Goal: Task Accomplishment & Management: Use online tool/utility

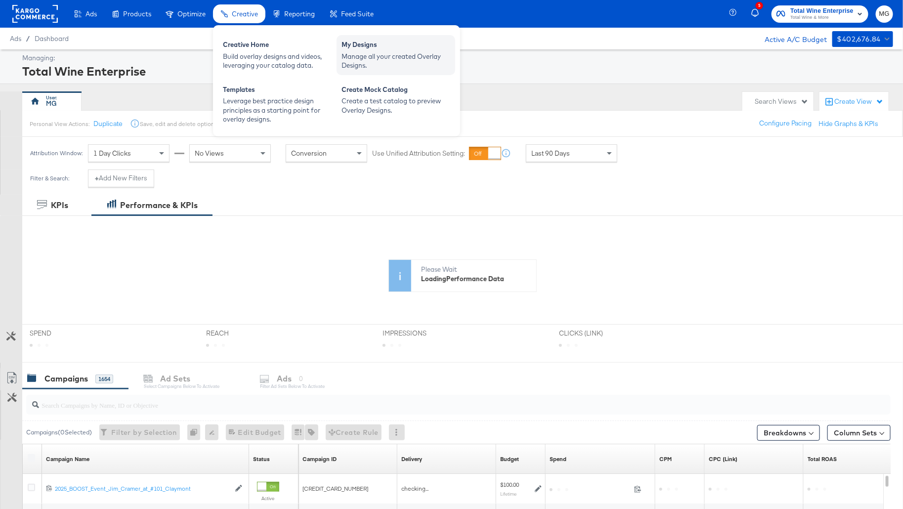
click at [404, 70] on div "My Designs Manage all your created Overlay Designs." at bounding box center [396, 55] width 119 height 40
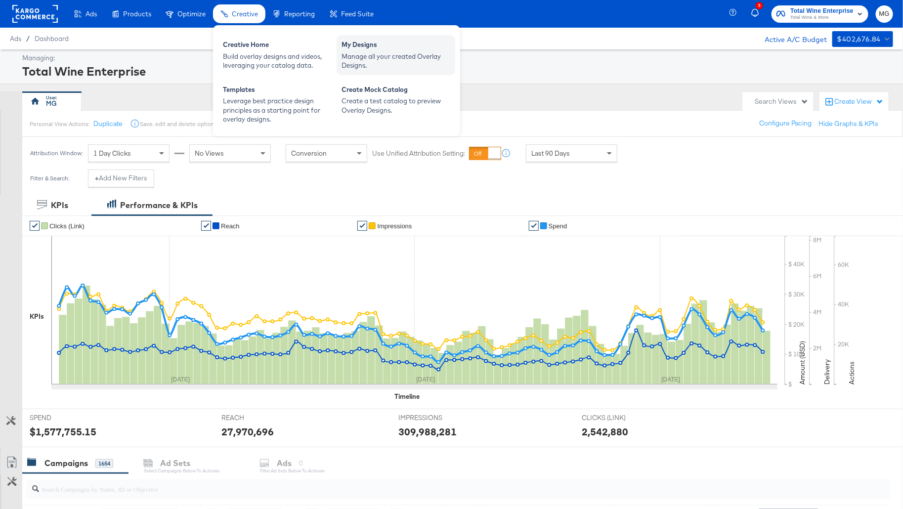
click at [372, 52] on div "Manage all your created Overlay Designs." at bounding box center [396, 61] width 109 height 18
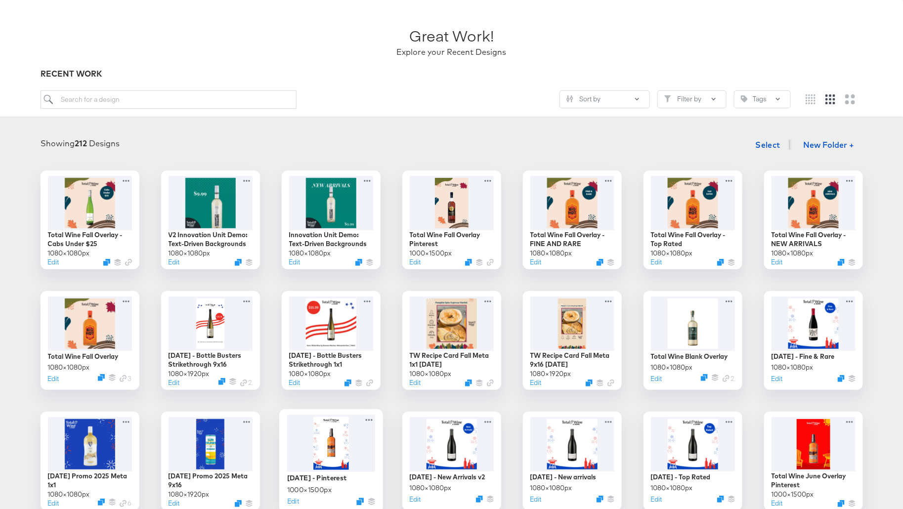
scroll to position [99, 0]
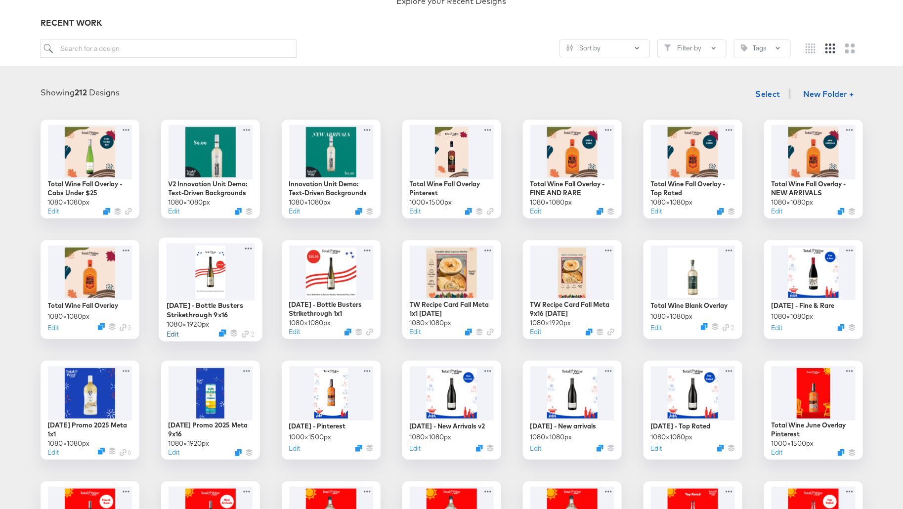
click at [171, 334] on button "Edit" at bounding box center [172, 333] width 12 height 9
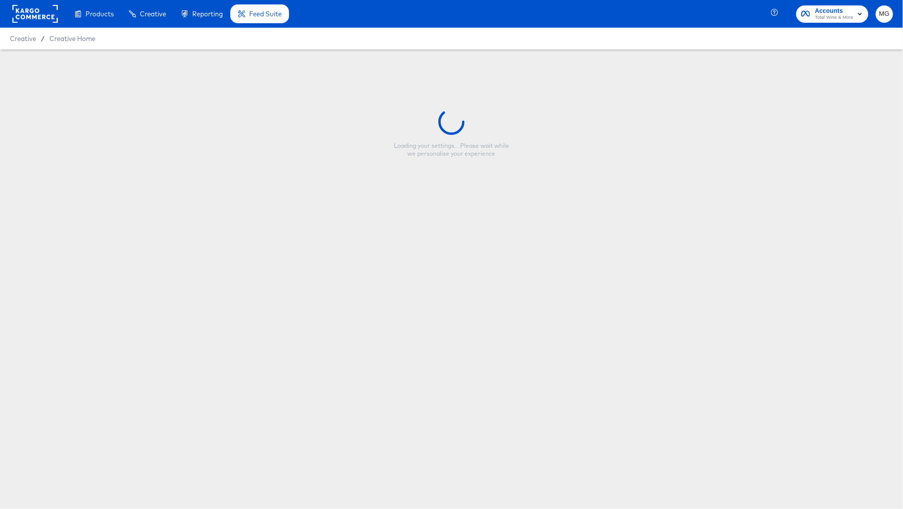
type input "Labor Day - Bottle Busters Strikethrough 9x16"
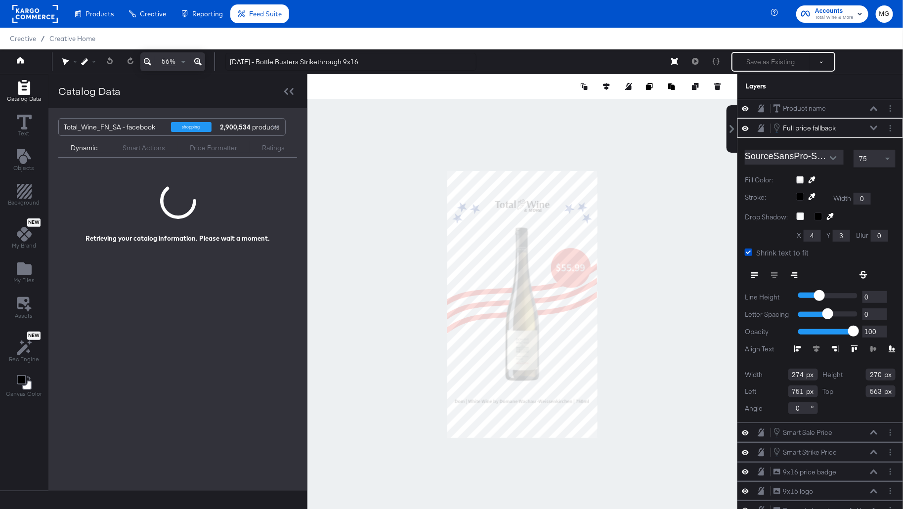
scroll to position [15, 0]
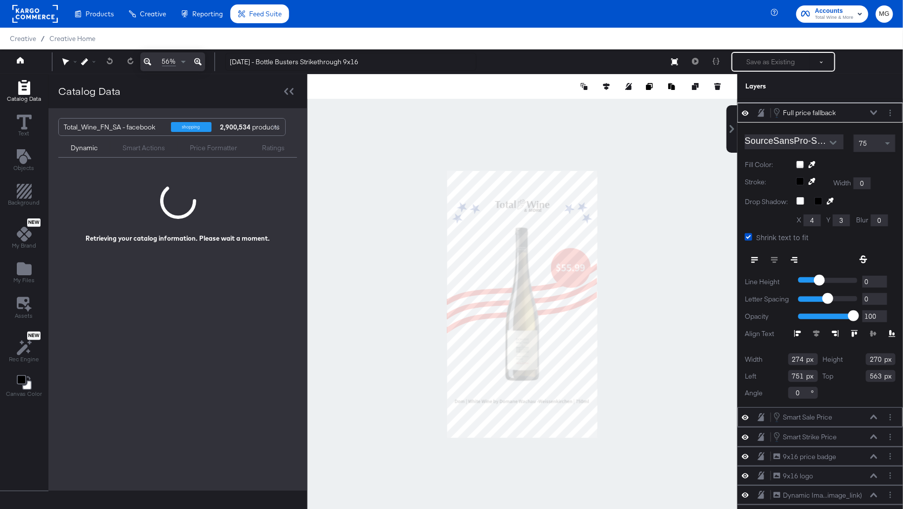
click at [839, 417] on div "Smart Sale Price Smart Sale Price" at bounding box center [825, 417] width 105 height 11
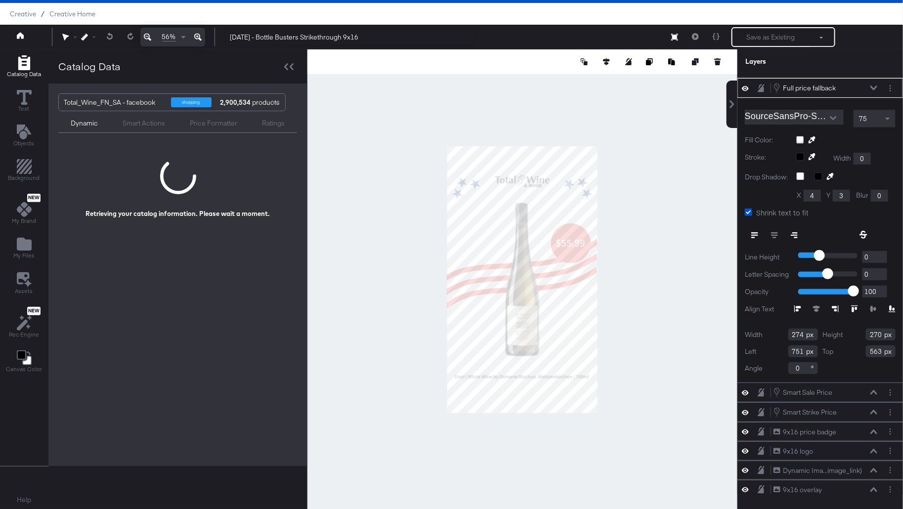
scroll to position [0, 0]
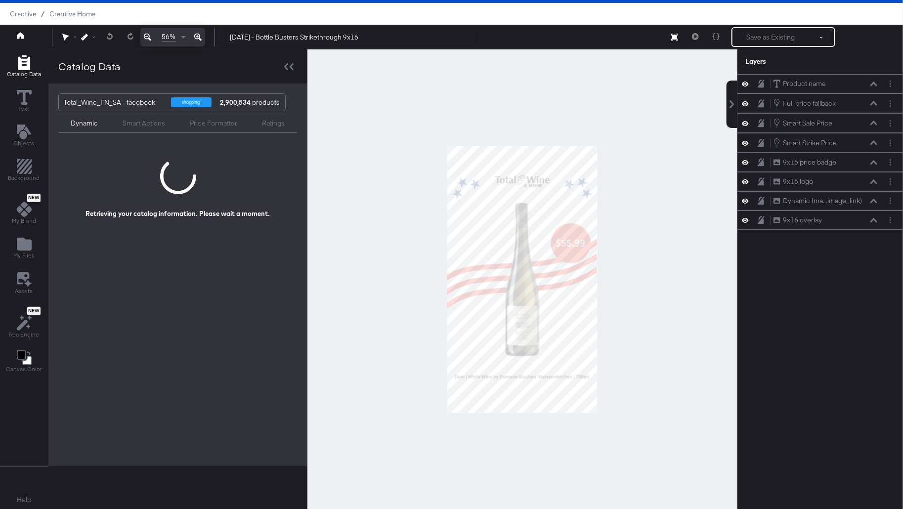
click at [632, 324] on div at bounding box center [523, 279] width 430 height 460
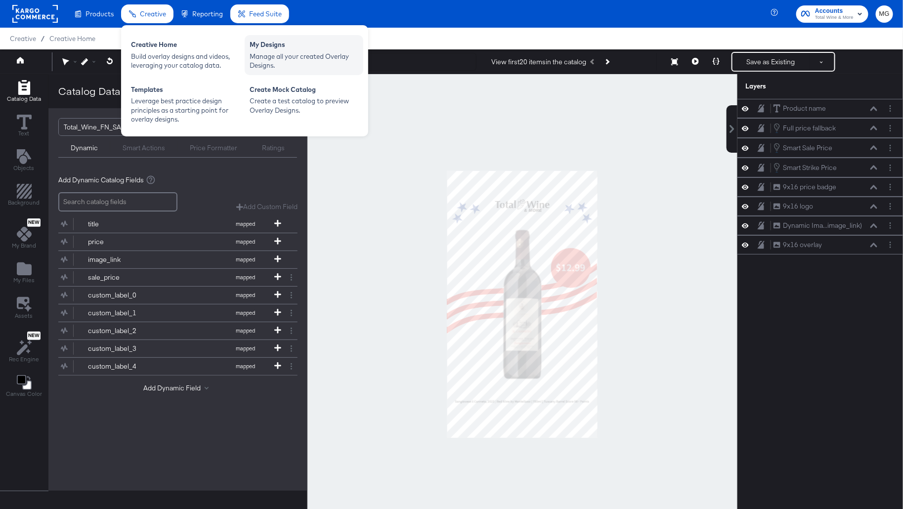
click at [264, 58] on div "Manage all your created Overlay Designs." at bounding box center [304, 61] width 109 height 18
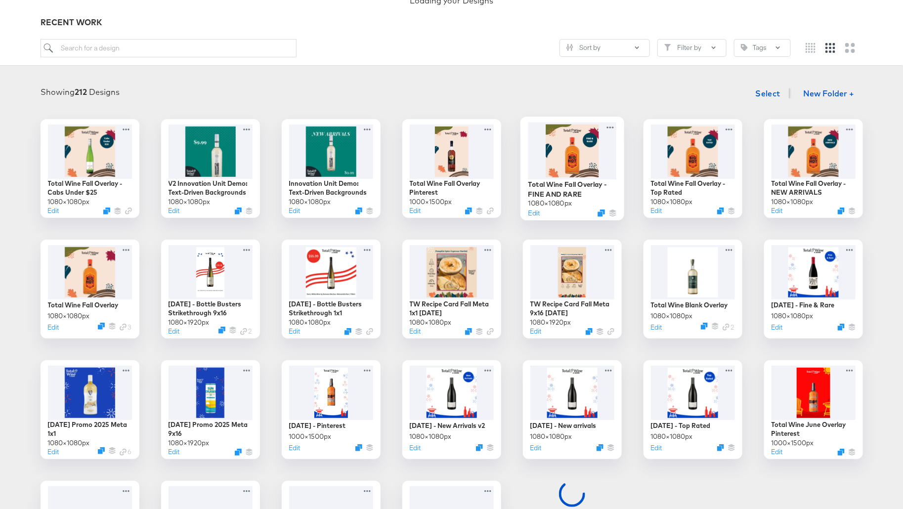
scroll to position [103, 0]
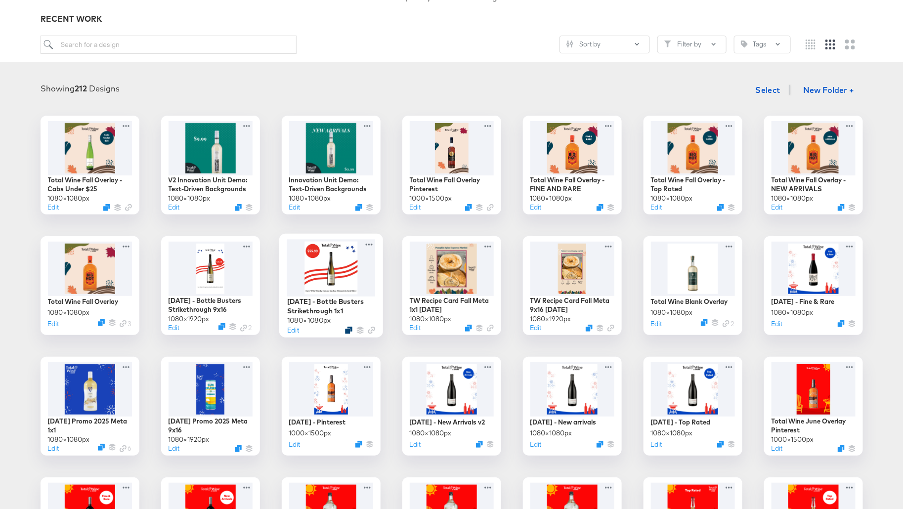
click at [347, 329] on icon "Duplicate" at bounding box center [348, 330] width 7 height 7
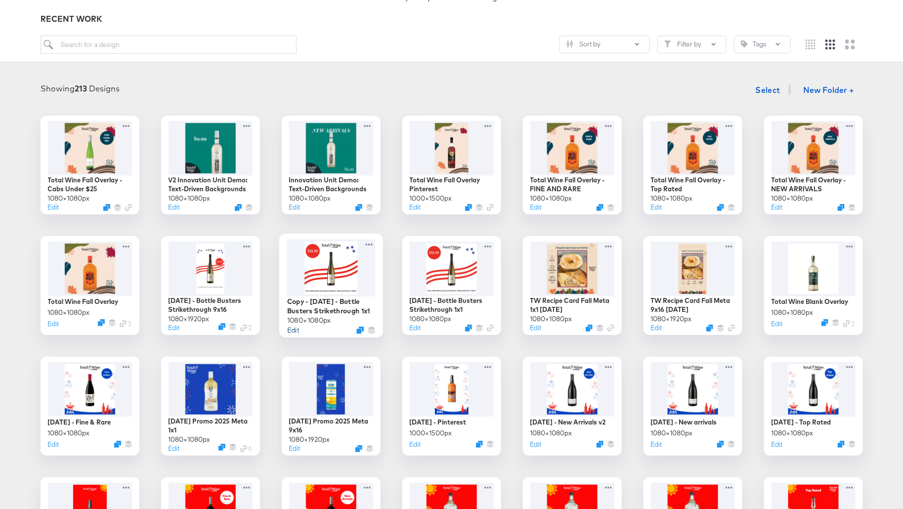
click at [289, 328] on button "Edit" at bounding box center [293, 329] width 12 height 9
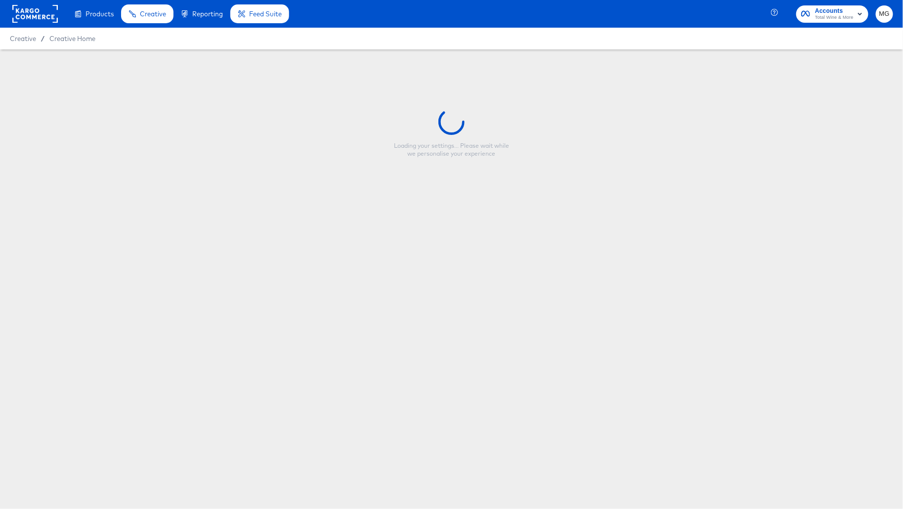
type input "Copy - [DATE] - Bottle Busters Strikethrough 1x1"
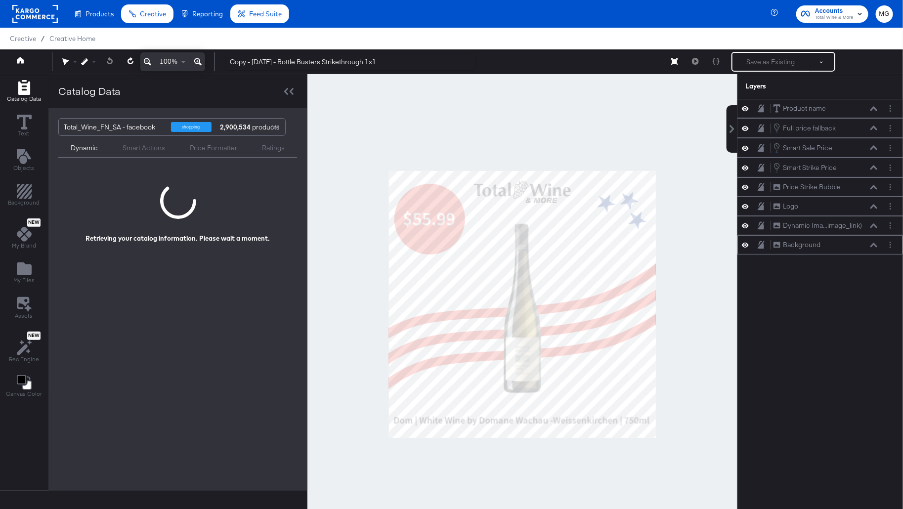
click at [835, 244] on div "Background Background" at bounding box center [825, 245] width 105 height 10
click at [890, 242] on icon "Layer Options" at bounding box center [890, 245] width 1 height 6
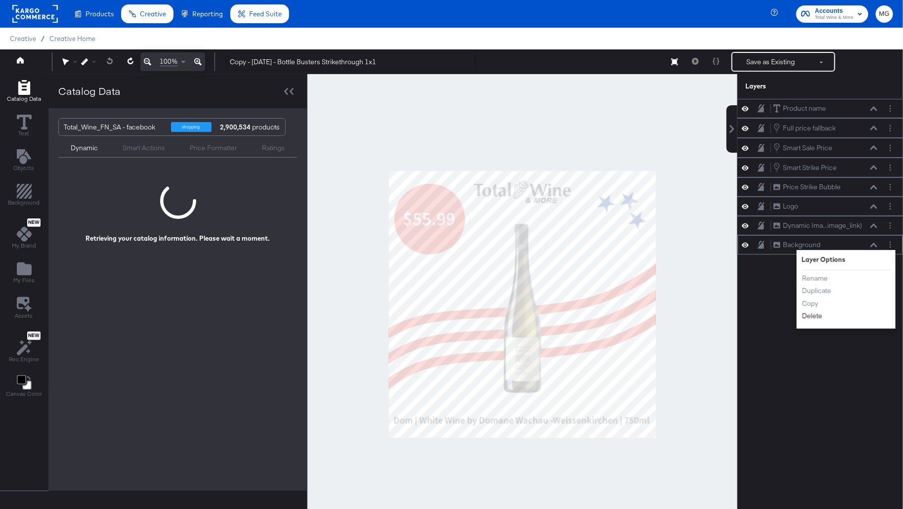
click at [818, 313] on button "Delete" at bounding box center [812, 316] width 21 height 10
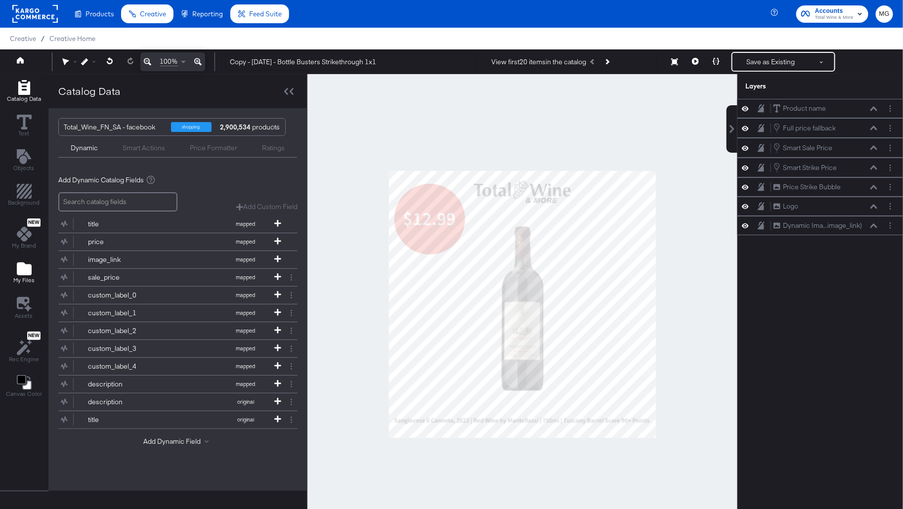
click at [20, 266] on icon "Add Files" at bounding box center [24, 269] width 15 height 13
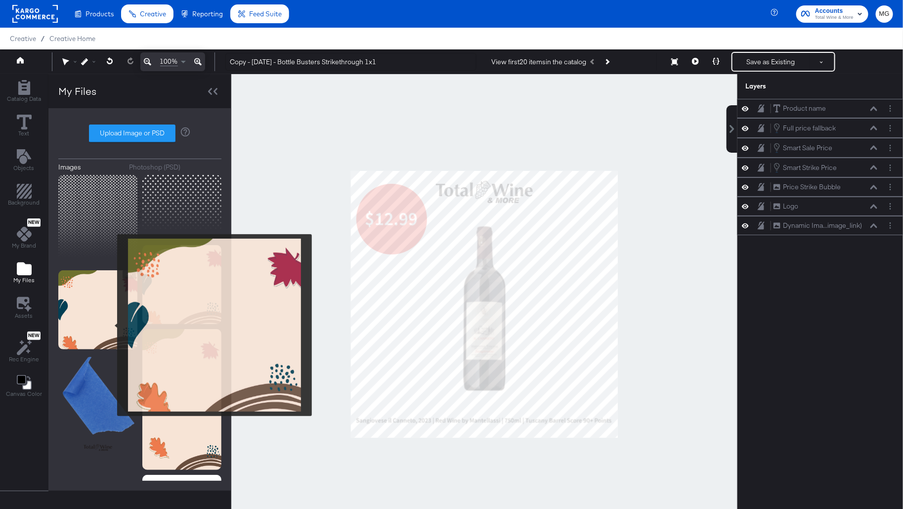
click at [111, 325] on img at bounding box center [97, 309] width 79 height 79
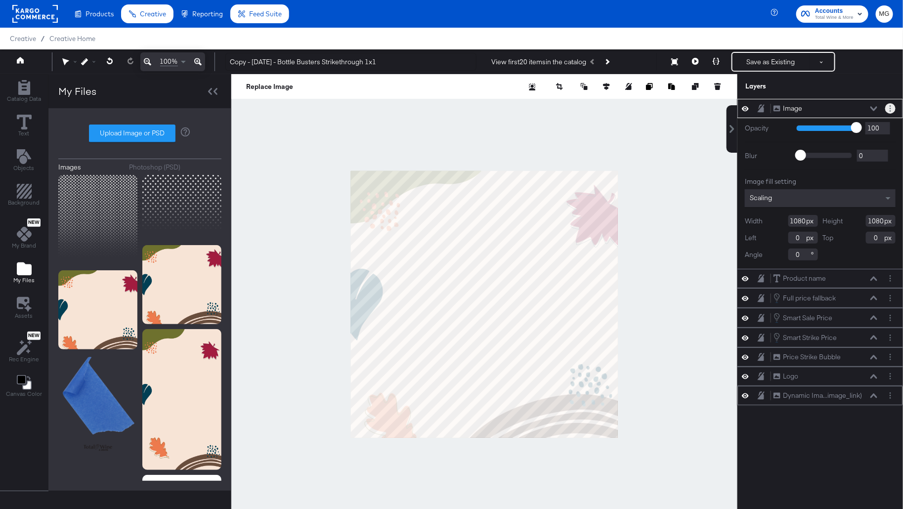
drag, startPoint x: 890, startPoint y: 106, endPoint x: 880, endPoint y: 396, distance: 289.4
click at [880, 396] on div "Image Image Opacity 1 100 100 Blur 0 2000 0 Image fill setting Scaling Width 10…" at bounding box center [821, 252] width 166 height 307
click at [894, 109] on button "Layer Options" at bounding box center [891, 108] width 10 height 10
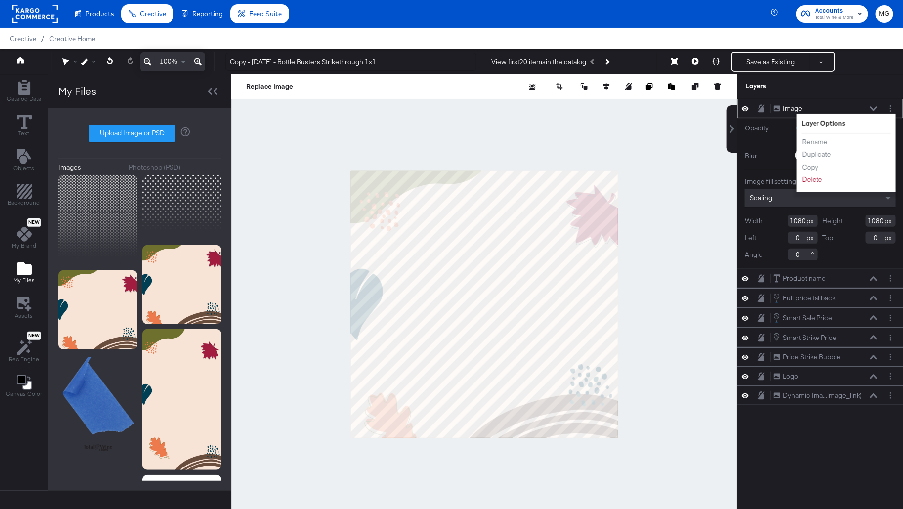
click at [882, 106] on div "Image Image" at bounding box center [828, 108] width 110 height 10
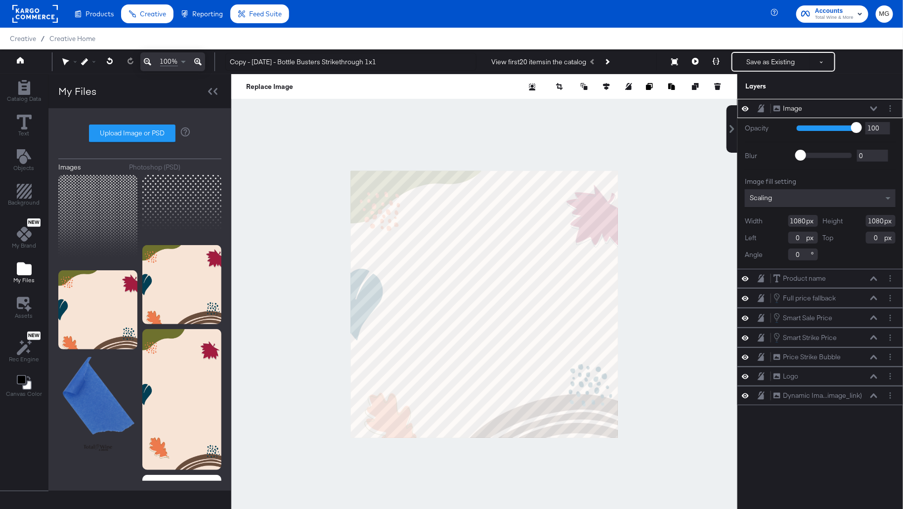
click at [877, 108] on icon at bounding box center [874, 108] width 7 height 5
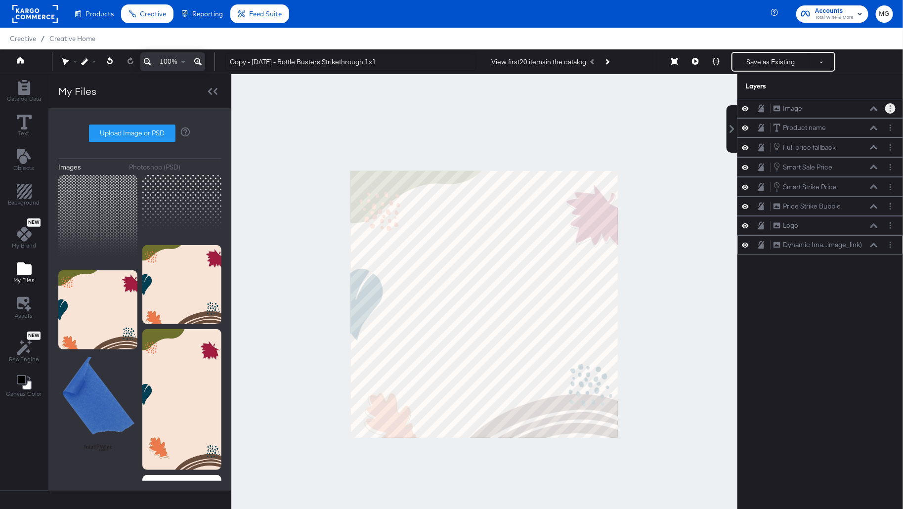
drag, startPoint x: 889, startPoint y: 110, endPoint x: 874, endPoint y: 249, distance: 139.8
click at [875, 250] on div "Image Image Product name Product name Full price fallback Full price fallback S…" at bounding box center [821, 177] width 166 height 156
drag, startPoint x: 892, startPoint y: 107, endPoint x: 889, endPoint y: 257, distance: 149.8
click at [890, 258] on div "Image Image Product name Product name Full price fallback Full price fallback S…" at bounding box center [814, 309] width 178 height 420
drag, startPoint x: 895, startPoint y: 111, endPoint x: 898, endPoint y: 249, distance: 138.0
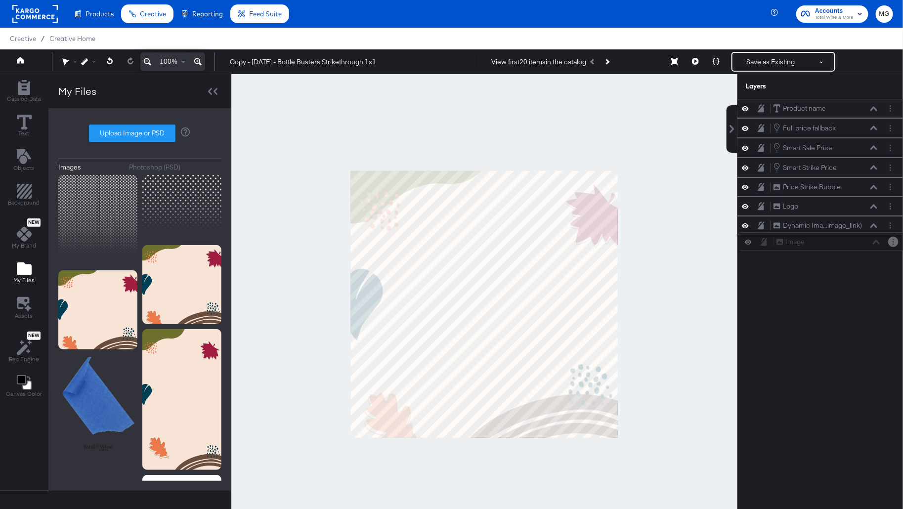
click at [898, 249] on div "Image Image Product name Product name Full price fallback Full price fallback S…" at bounding box center [821, 176] width 166 height 155
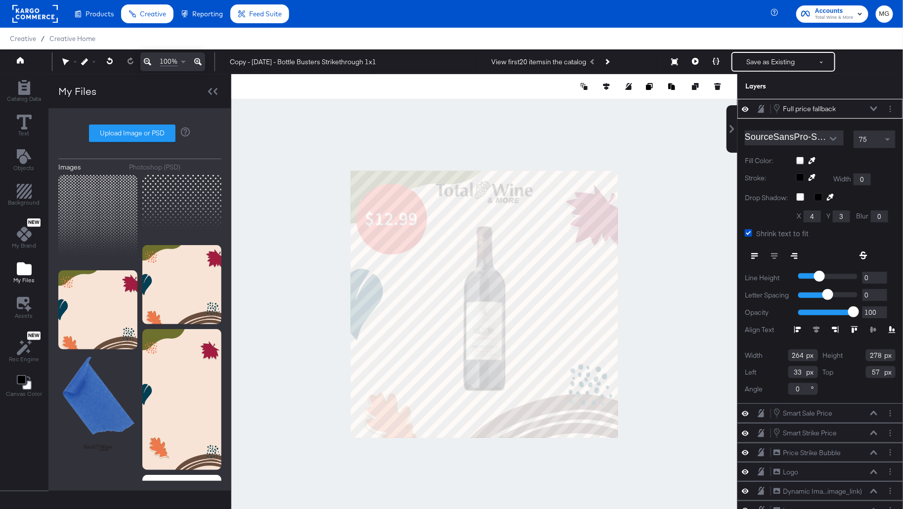
scroll to position [25, 0]
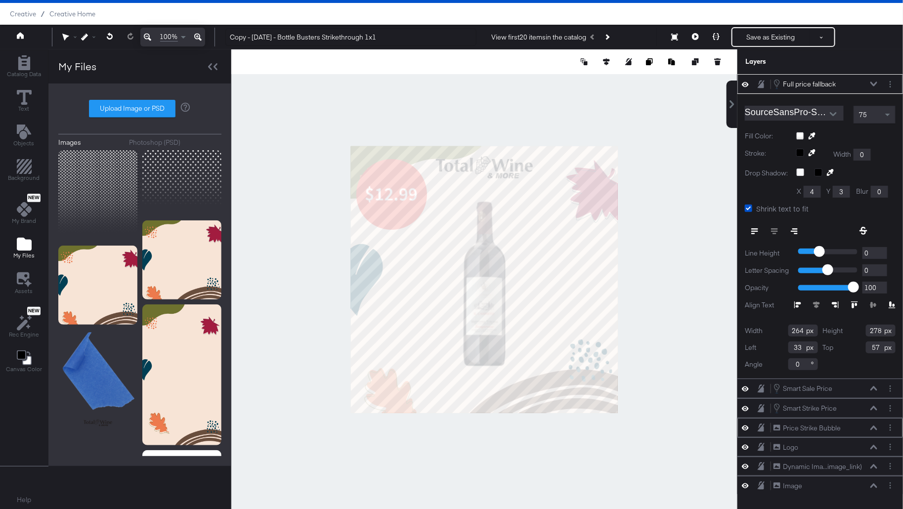
click at [854, 427] on div "Price Strike Bubble Price Strike Bubble" at bounding box center [825, 428] width 105 height 10
click at [850, 426] on div "Price Strike Bubble Price Strike Bubble" at bounding box center [825, 428] width 105 height 10
click at [873, 426] on icon at bounding box center [874, 428] width 7 height 5
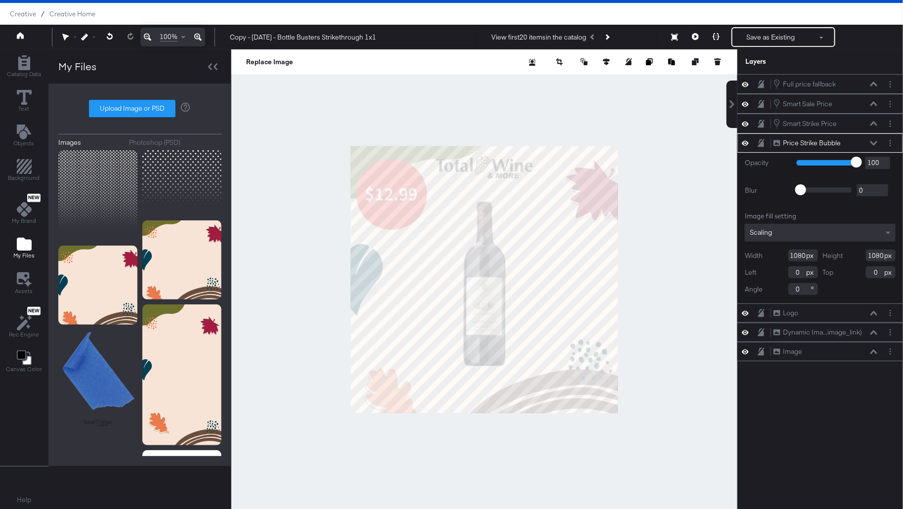
scroll to position [20, 0]
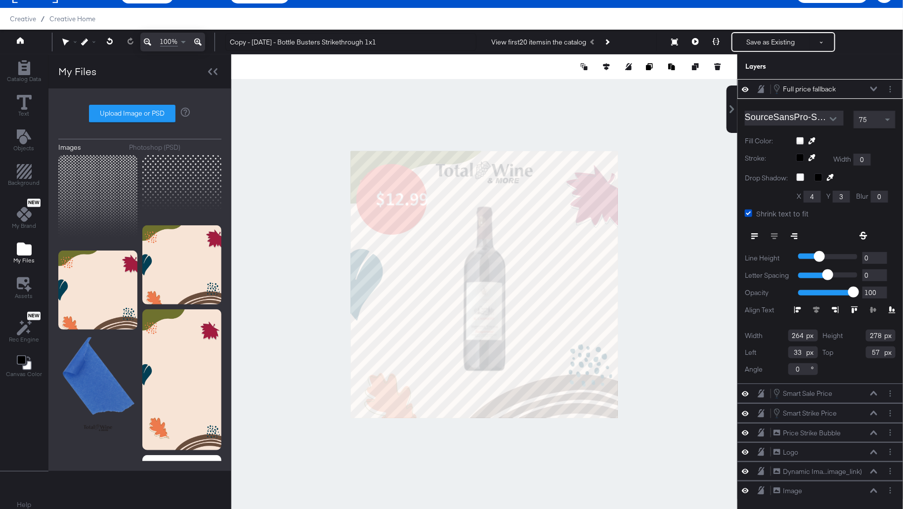
type input "157"
type input "63"
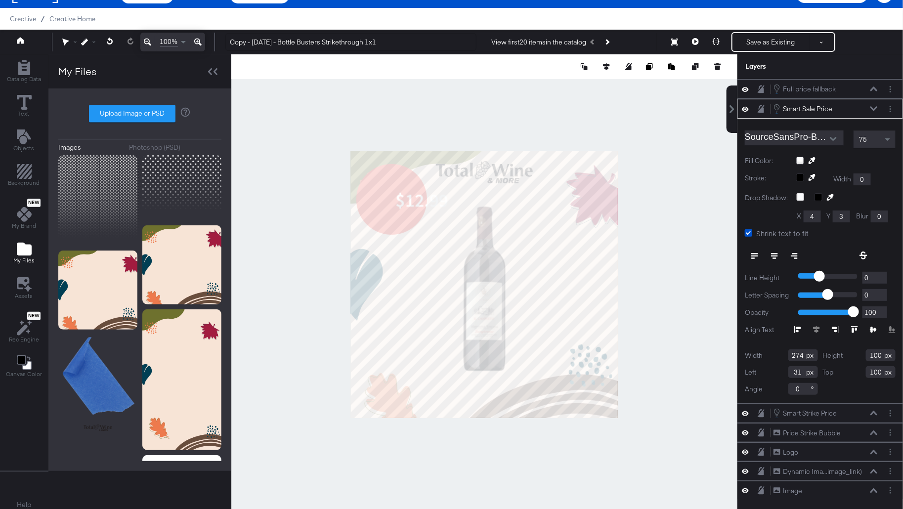
type input "87"
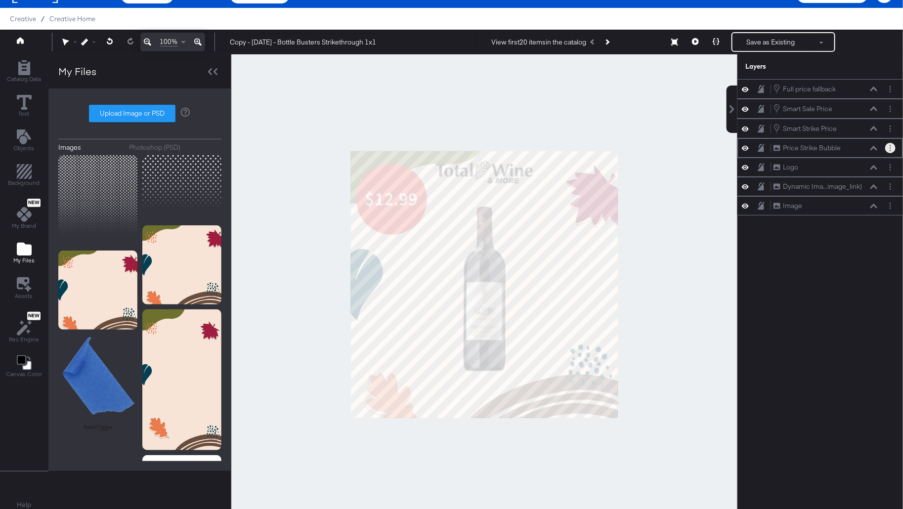
click at [890, 148] on button "Layer Options" at bounding box center [891, 148] width 10 height 10
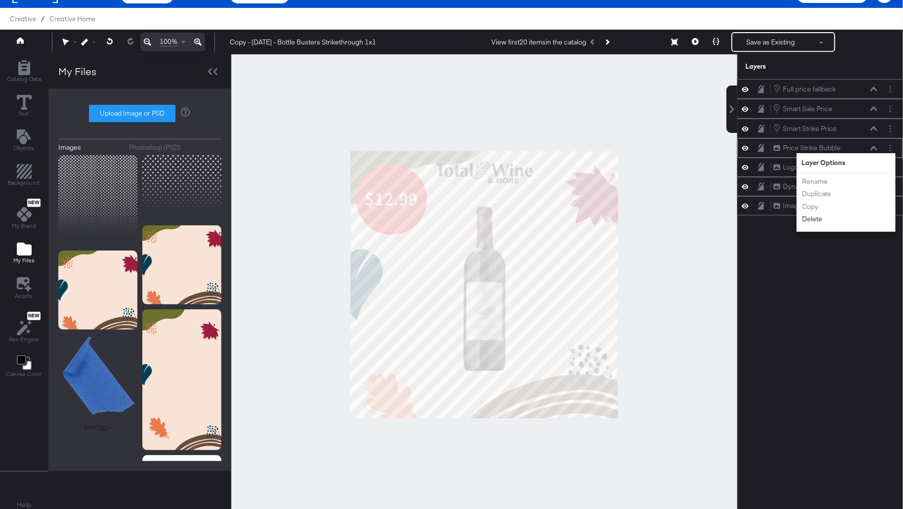
click at [814, 217] on button "Delete" at bounding box center [812, 219] width 21 height 10
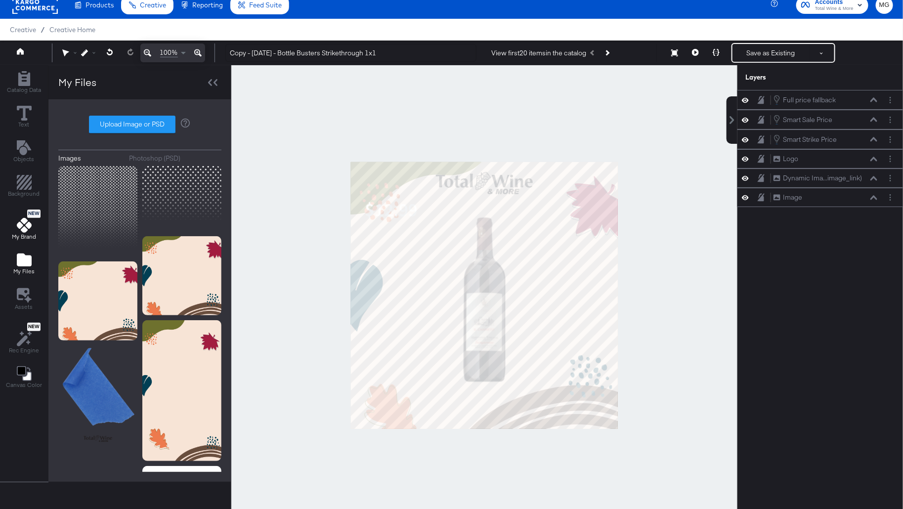
scroll to position [3, 0]
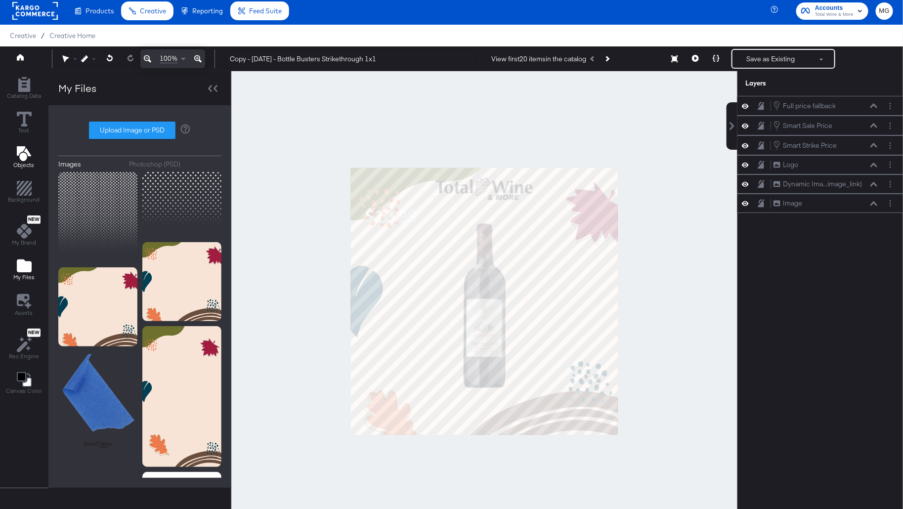
click at [23, 148] on icon "Add Text" at bounding box center [23, 153] width 14 height 15
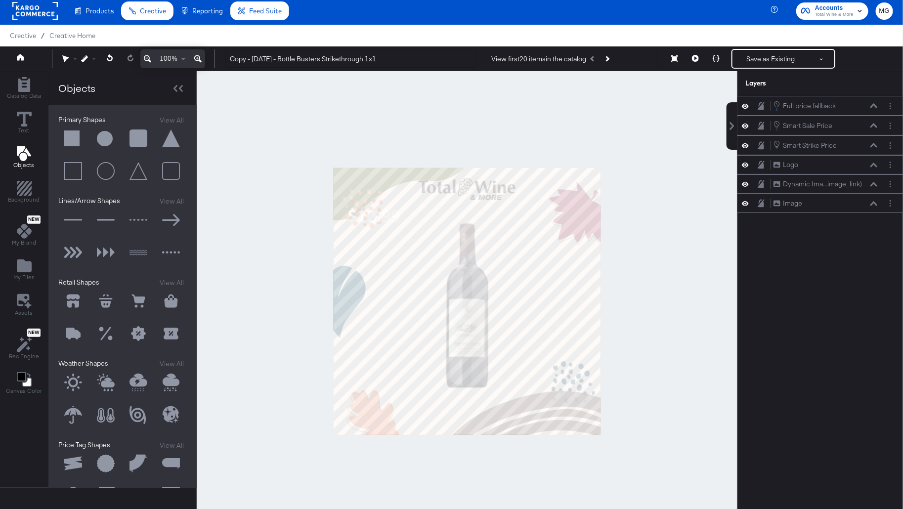
click at [102, 143] on button at bounding box center [106, 139] width 30 height 30
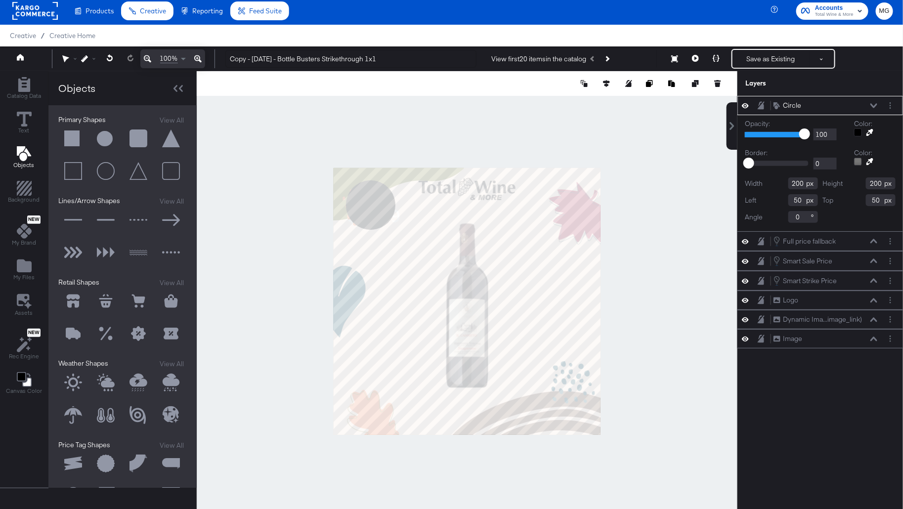
type input "57"
type input "296"
type input "17"
type input "71"
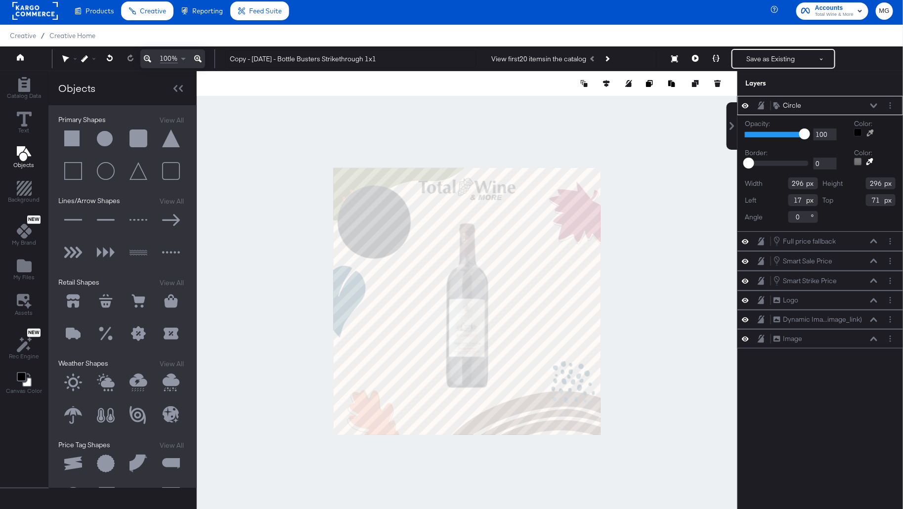
click at [870, 132] on icon at bounding box center [870, 133] width 7 height 7
click at [529, 400] on div at bounding box center [467, 301] width 540 height 460
click at [870, 132] on icon at bounding box center [870, 132] width 7 height 7
click at [577, 212] on div at bounding box center [467, 301] width 540 height 460
click at [872, 135] on div "Color:" at bounding box center [875, 129] width 42 height 21
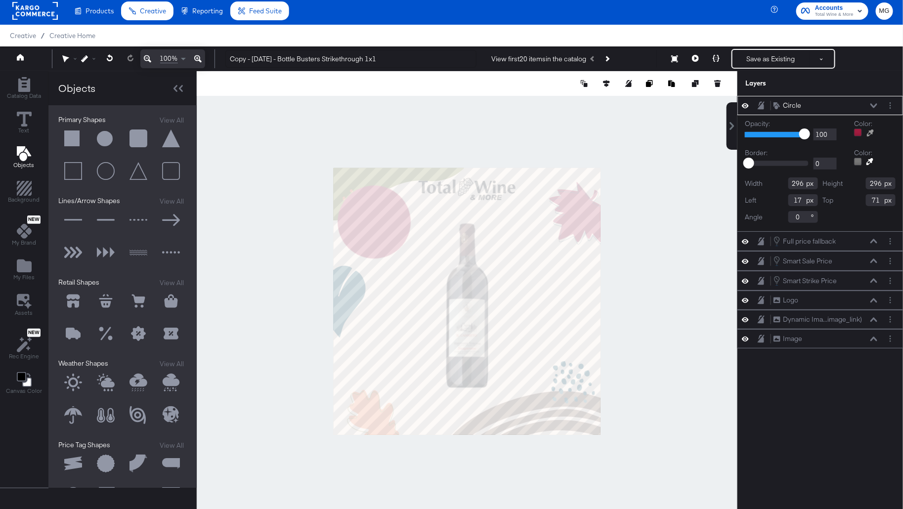
click at [871, 130] on icon at bounding box center [870, 133] width 7 height 7
click at [366, 422] on div at bounding box center [467, 301] width 540 height 460
click at [869, 131] on icon at bounding box center [870, 132] width 7 height 7
click at [349, 299] on div at bounding box center [467, 301] width 540 height 460
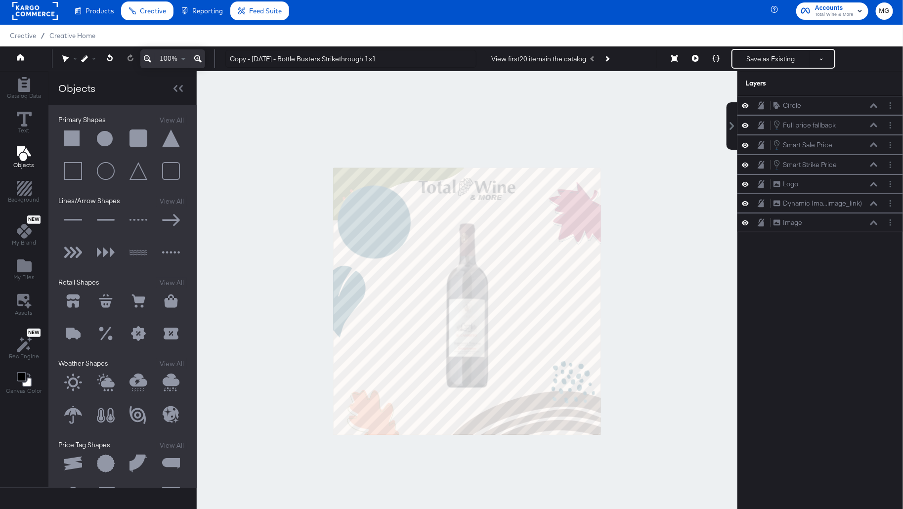
click at [675, 296] on div at bounding box center [467, 301] width 541 height 460
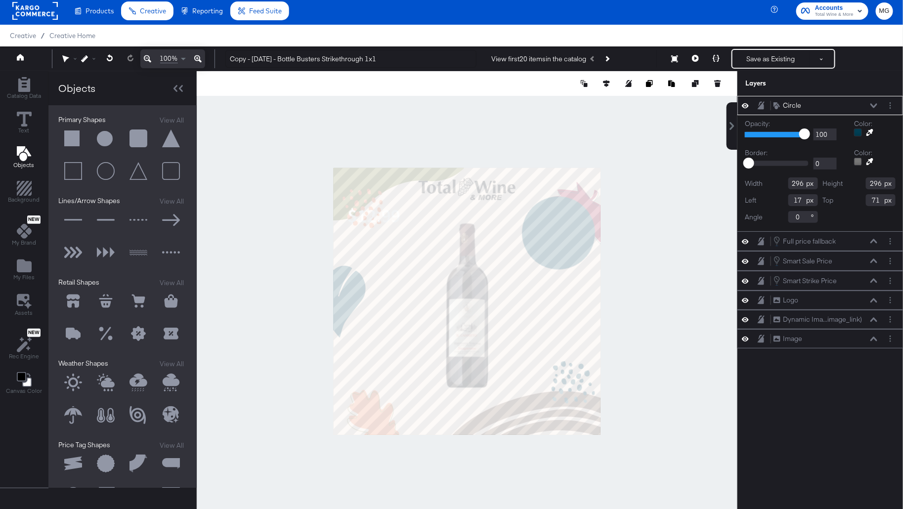
type input "739"
type input "115"
click at [631, 272] on div at bounding box center [467, 301] width 541 height 460
type input "747"
type input "147"
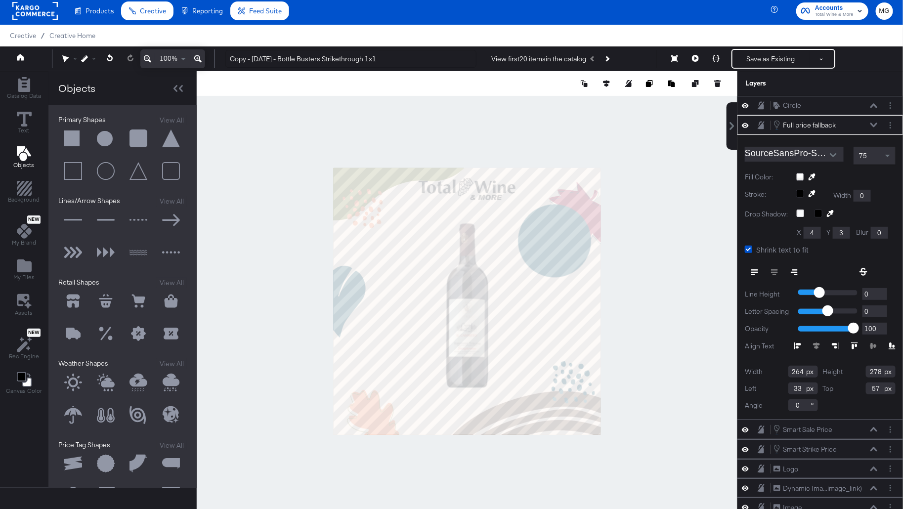
type input "763"
type input "165"
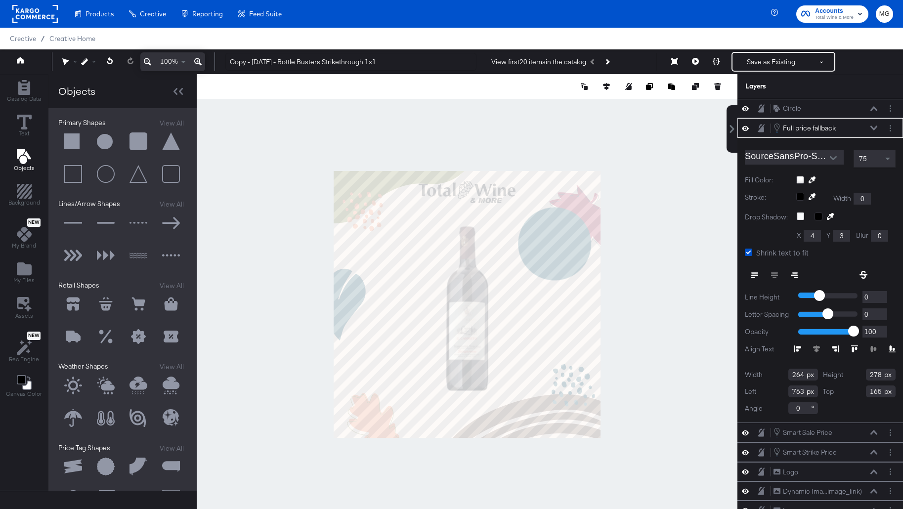
scroll to position [3, 0]
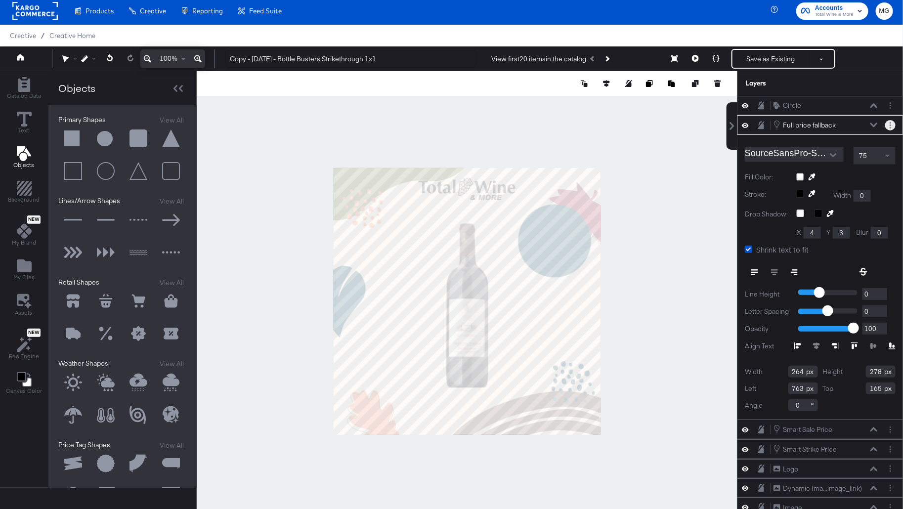
drag, startPoint x: 892, startPoint y: 124, endPoint x: 891, endPoint y: 93, distance: 30.2
click at [891, 93] on div "Layers Circle Circle Full price fallback Full price fallback SourceSansPro-Semi…" at bounding box center [821, 293] width 166 height 445
click at [871, 125] on button at bounding box center [874, 125] width 8 height 6
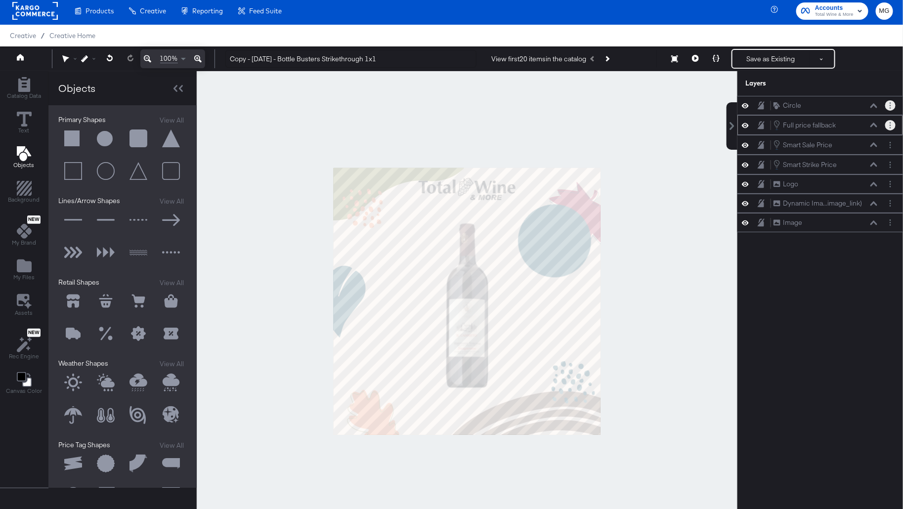
drag, startPoint x: 893, startPoint y: 105, endPoint x: 892, endPoint y: 125, distance: 19.8
click at [892, 125] on div "Circle Circle Full price fallback Full price fallback Smart Sale Price Smart Sa…" at bounding box center [821, 164] width 166 height 136
drag, startPoint x: 892, startPoint y: 125, endPoint x: 890, endPoint y: 99, distance: 25.8
click at [890, 99] on div "Circle Circle Full price fallback Full price fallback Smart Sale Price Smart Sa…" at bounding box center [821, 164] width 166 height 136
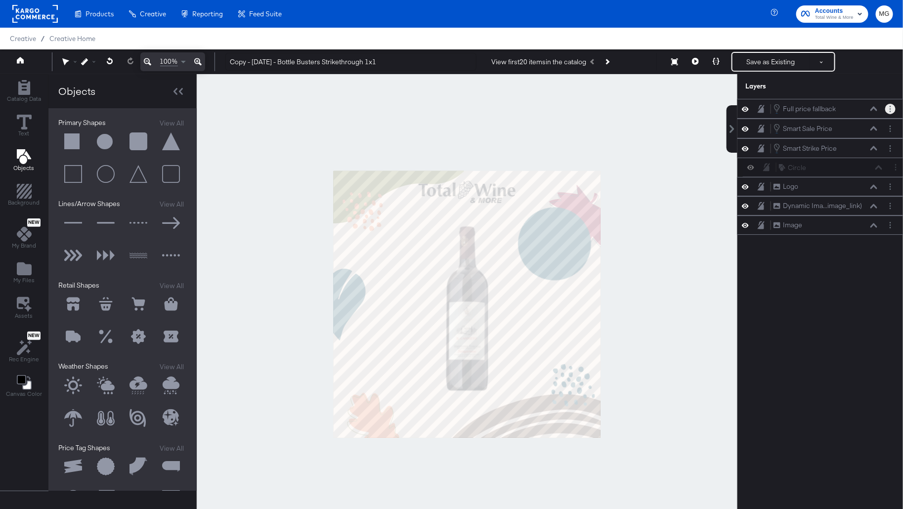
drag, startPoint x: 890, startPoint y: 106, endPoint x: 894, endPoint y: 170, distance: 63.9
click at [895, 172] on div "Circle Circle Full price fallback Full price fallback Smart Sale Price Smart Sa…" at bounding box center [821, 167] width 166 height 136
click at [854, 152] on div "Smart Strike Price Smart Strike Price" at bounding box center [821, 148] width 166 height 20
click at [874, 148] on icon at bounding box center [874, 148] width 7 height 5
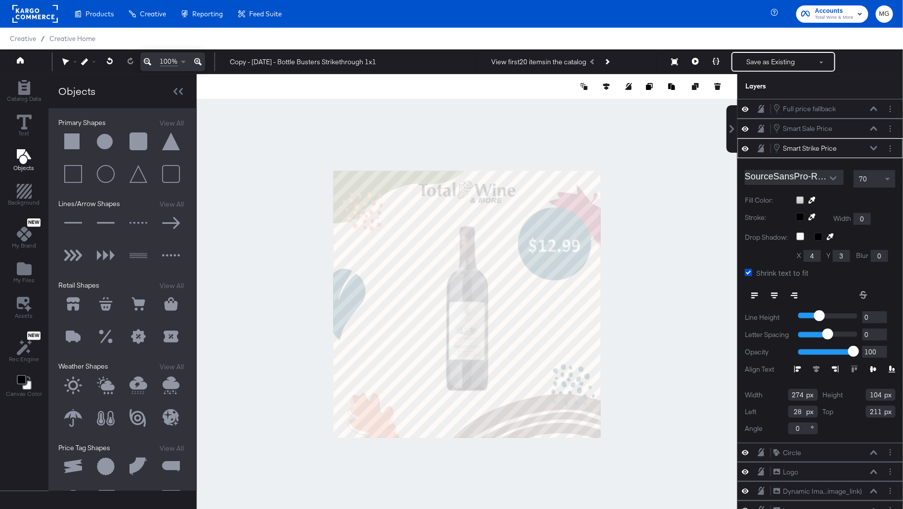
type input "753"
type input "193"
click at [873, 126] on icon at bounding box center [874, 128] width 7 height 4
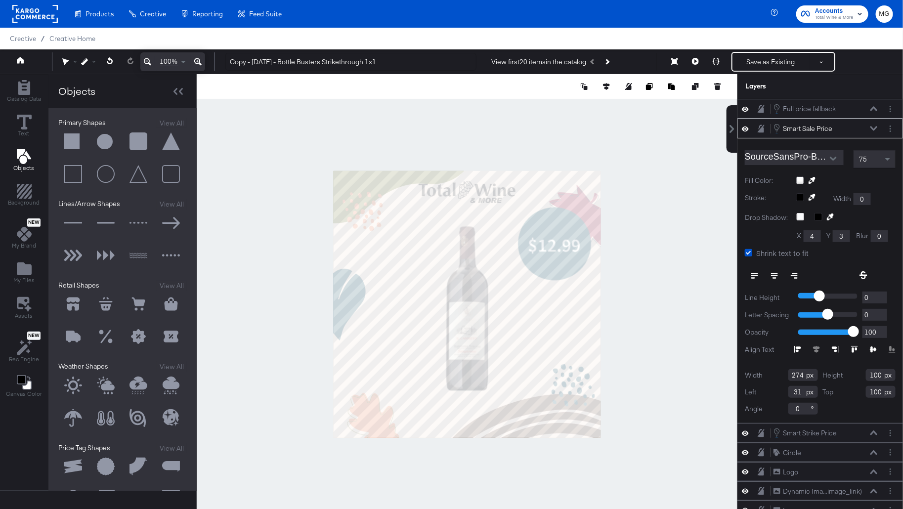
type input "763"
type input "200"
click at [875, 126] on icon at bounding box center [874, 128] width 7 height 5
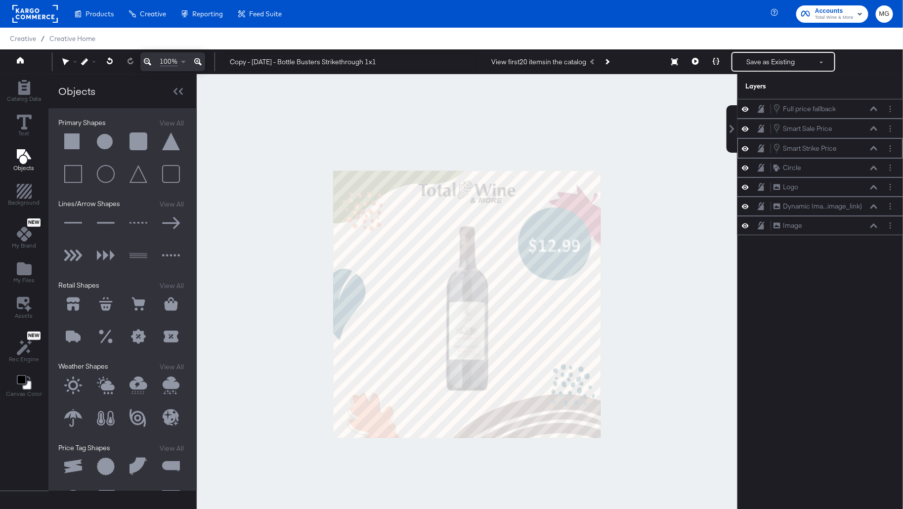
click at [876, 148] on icon at bounding box center [874, 148] width 7 height 5
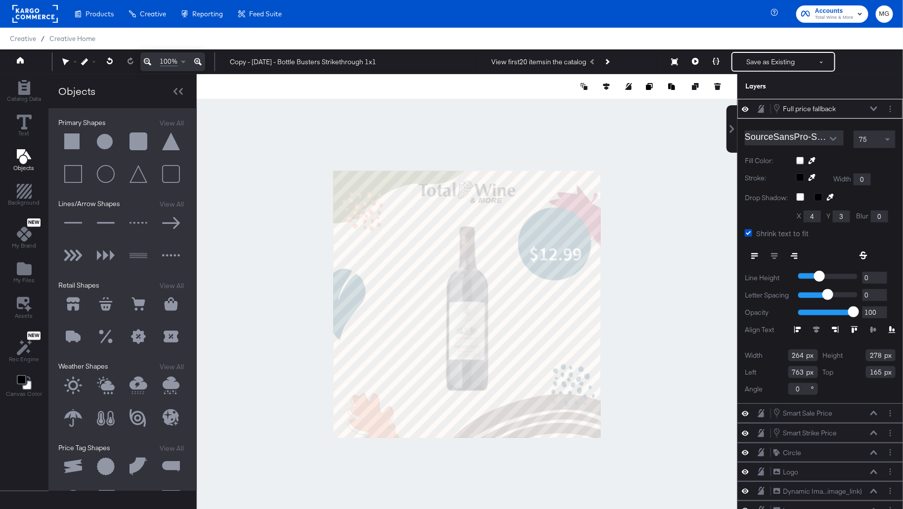
type input "461"
type input "357"
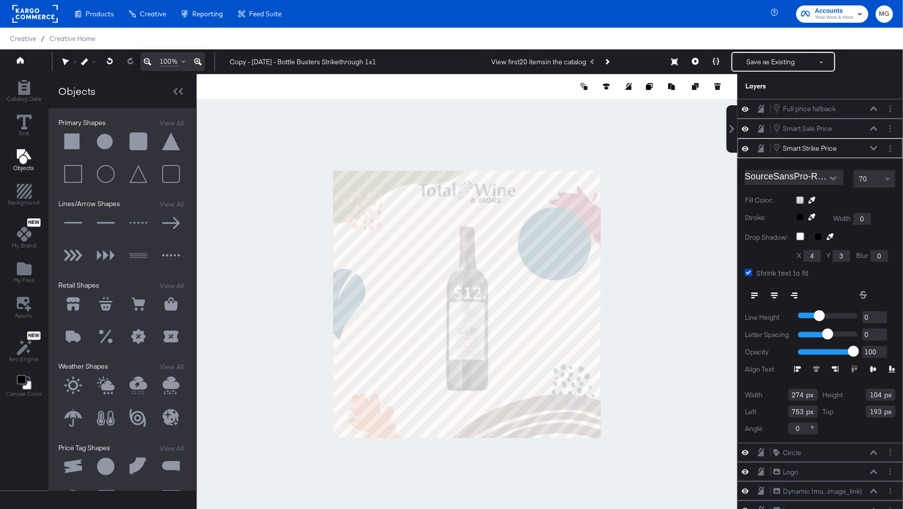
type input "763"
type input "315"
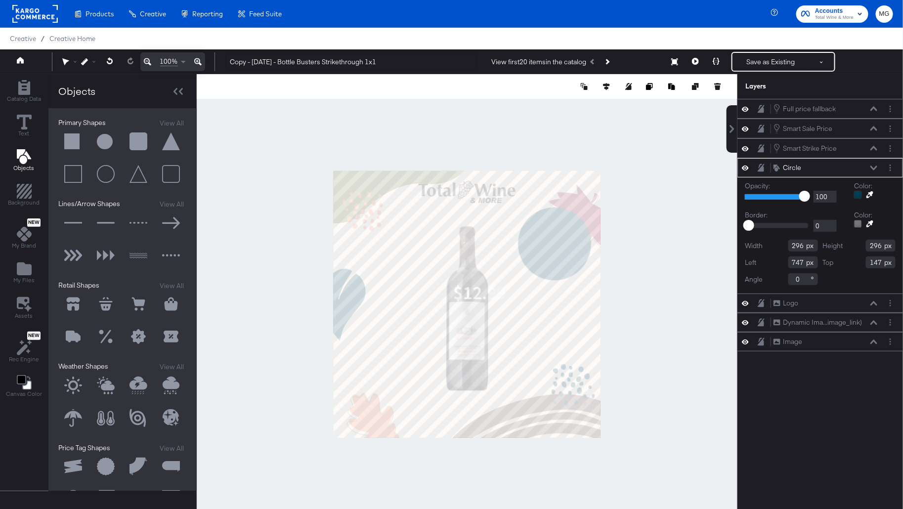
type input "740"
type input "39"
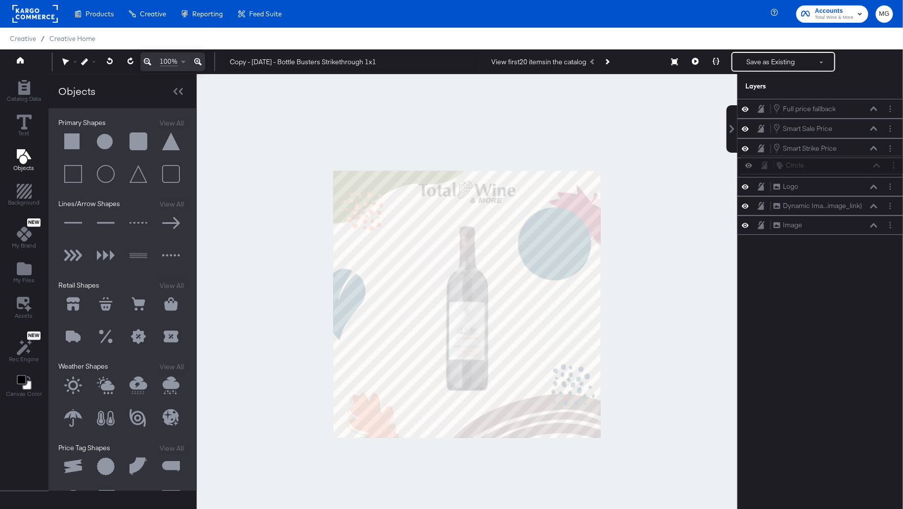
drag, startPoint x: 891, startPoint y: 107, endPoint x: 894, endPoint y: 164, distance: 56.9
click at [894, 167] on div "Circle Circle Full price fallback Full price fallback Smart Sale Price Smart Sa…" at bounding box center [821, 167] width 166 height 136
click at [875, 129] on icon at bounding box center [874, 128] width 7 height 5
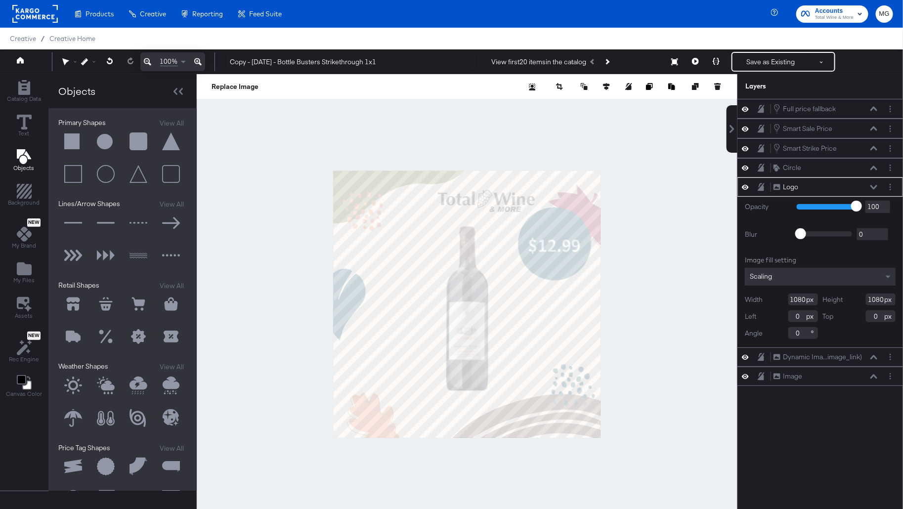
type input "74"
type input "32"
type input "158"
type input "42"
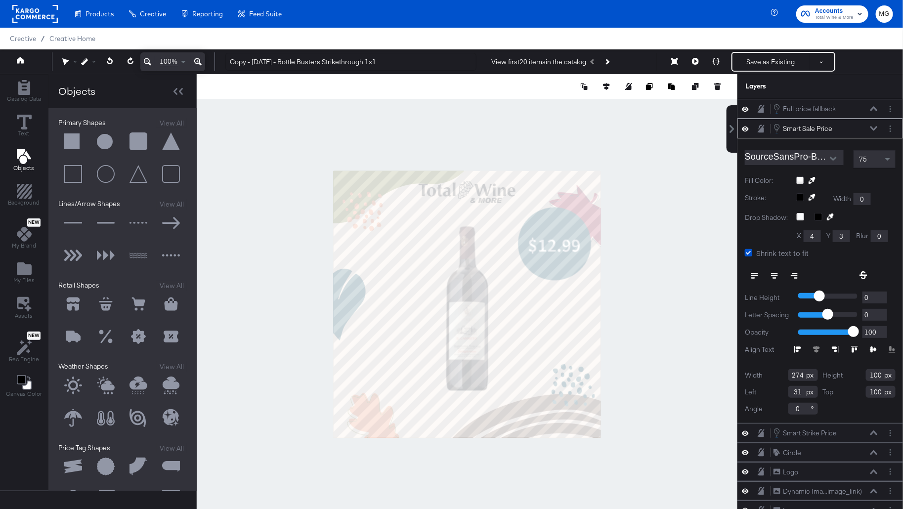
type input "753"
type input "188"
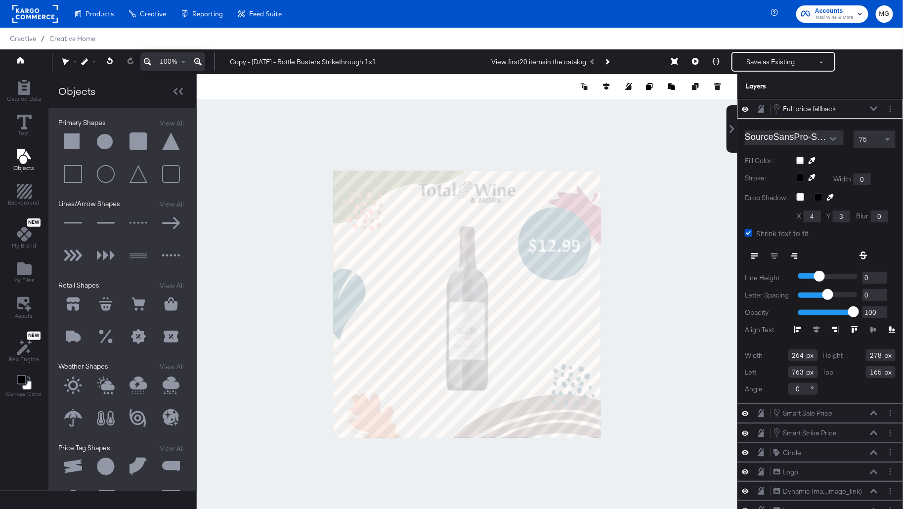
click at [878, 107] on button at bounding box center [874, 109] width 8 height 6
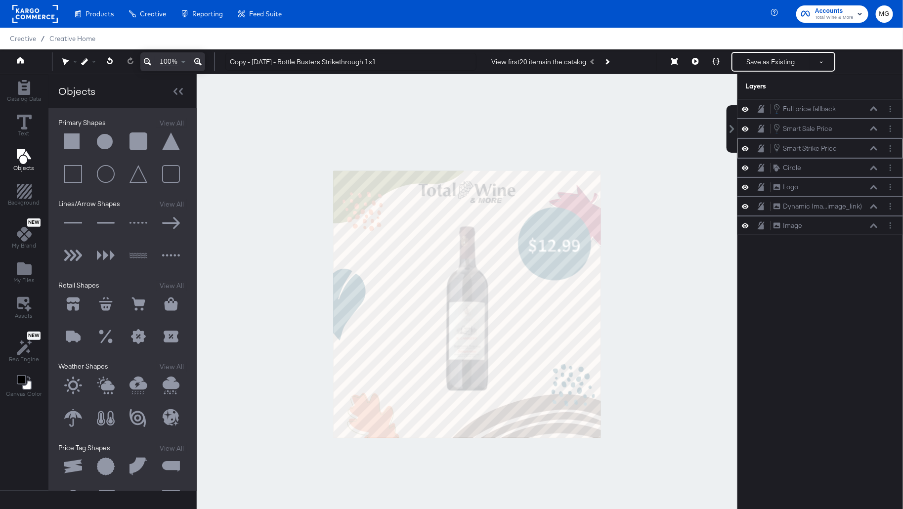
click at [876, 148] on icon at bounding box center [874, 148] width 7 height 5
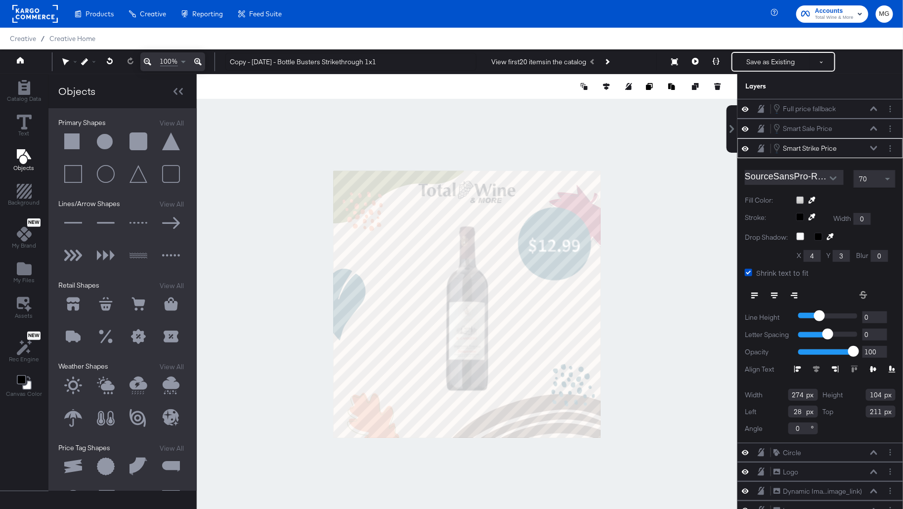
type input "753"
type input "295"
click at [636, 278] on div at bounding box center [467, 304] width 541 height 460
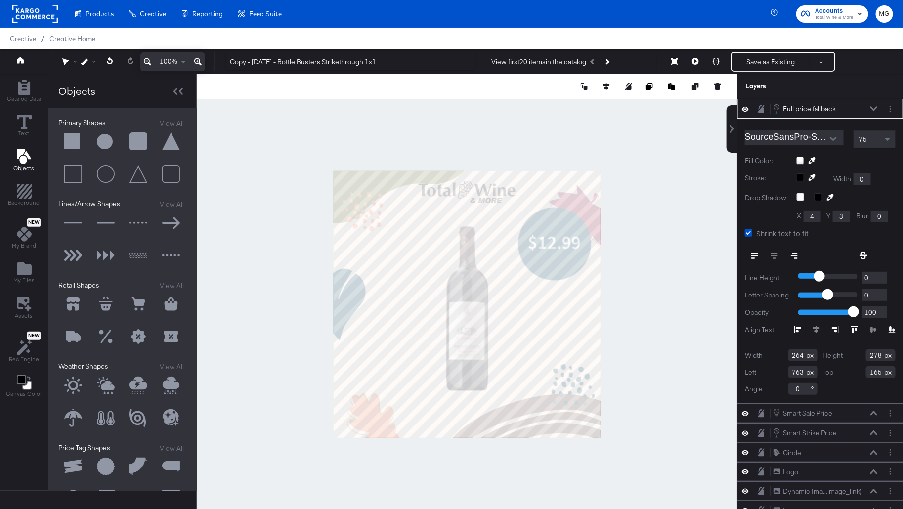
type input "153"
click at [727, 290] on div at bounding box center [467, 304] width 541 height 460
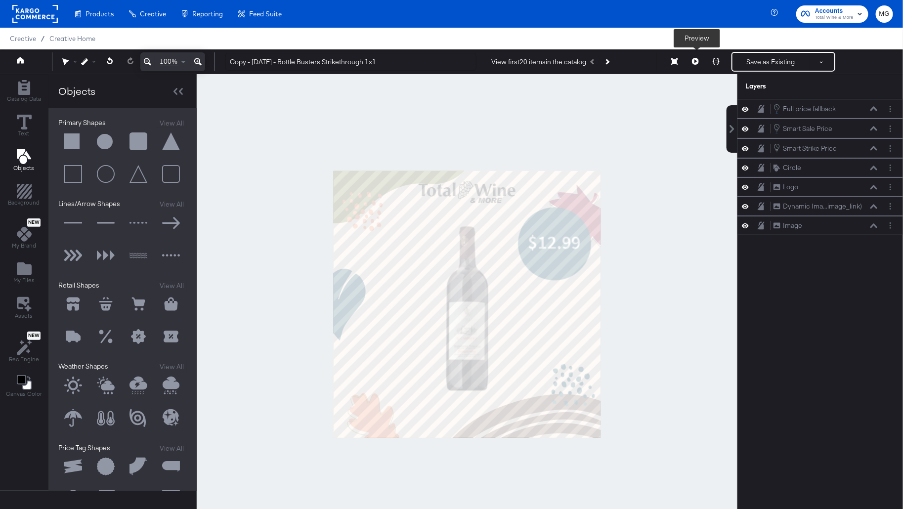
click at [697, 59] on icon at bounding box center [695, 61] width 7 height 7
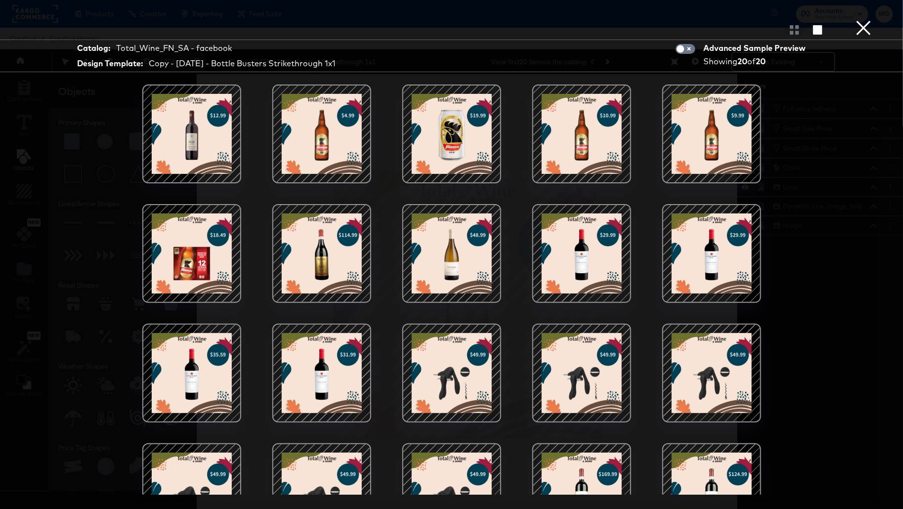
click at [870, 20] on button "×" at bounding box center [864, 10] width 20 height 20
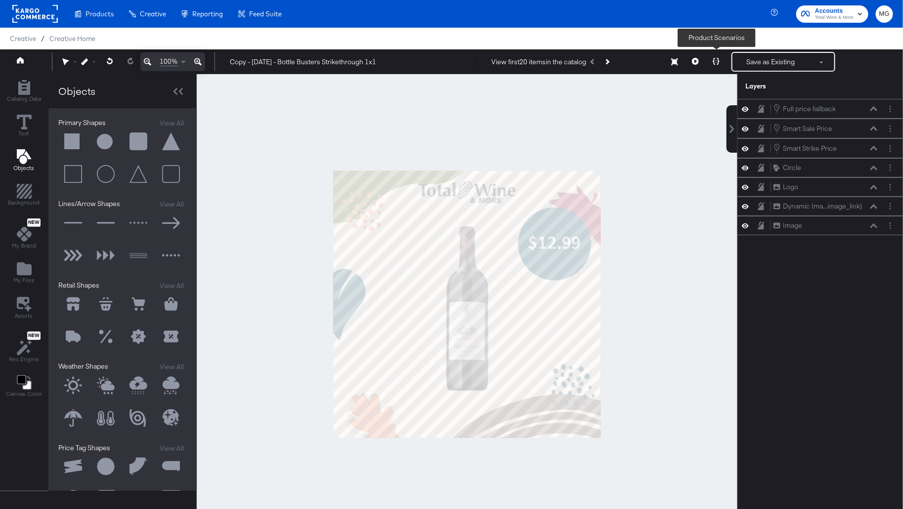
click at [715, 57] on button at bounding box center [716, 62] width 21 height 20
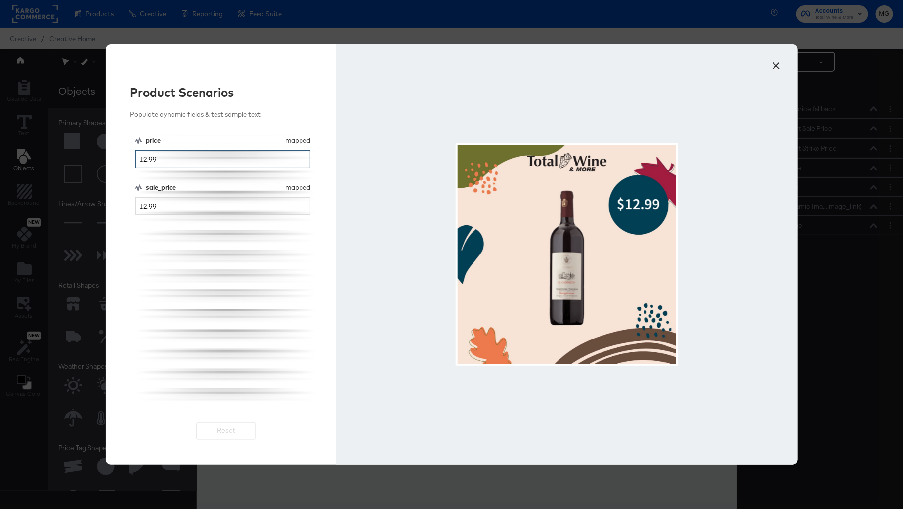
click at [268, 165] on input "12.99" at bounding box center [223, 159] width 176 height 18
click at [187, 206] on input "12.99" at bounding box center [223, 206] width 176 height 18
type input "10.99"
click at [776, 66] on button "×" at bounding box center [777, 63] width 18 height 18
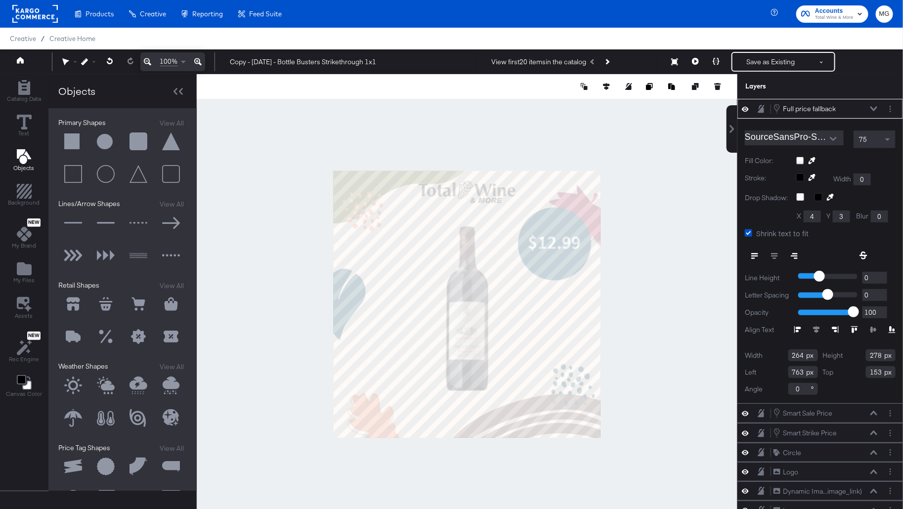
click at [873, 106] on button at bounding box center [874, 109] width 8 height 6
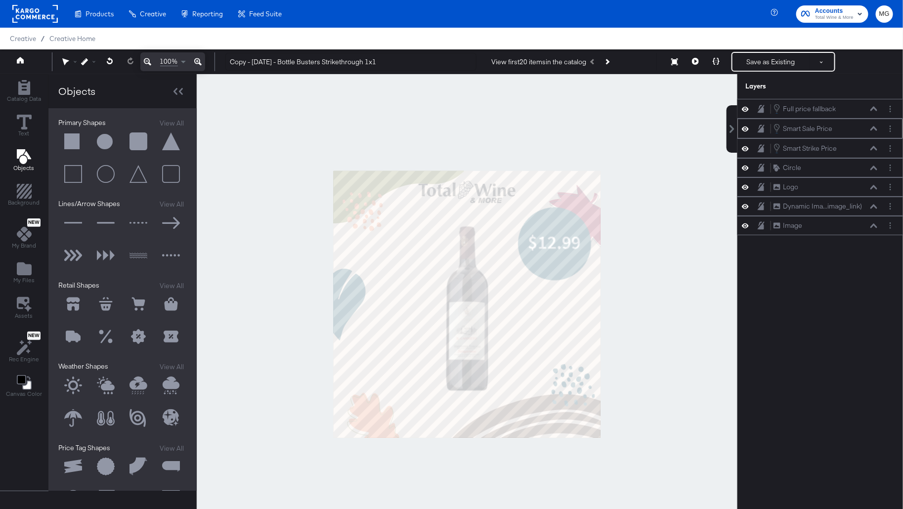
click at [878, 131] on div "Smart Sale Price Smart Sale Price" at bounding box center [825, 128] width 105 height 11
click at [874, 129] on icon at bounding box center [874, 128] width 7 height 5
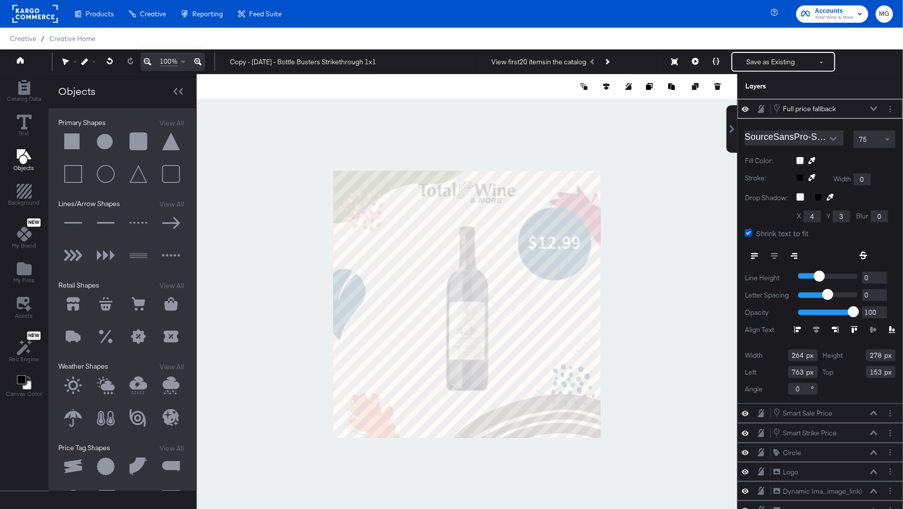
click at [874, 107] on icon at bounding box center [874, 108] width 7 height 5
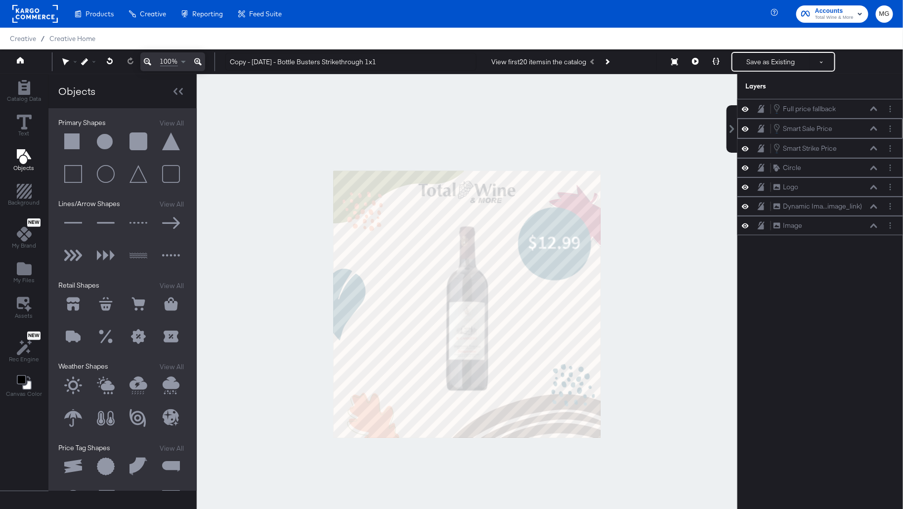
click at [875, 128] on icon at bounding box center [874, 128] width 7 height 5
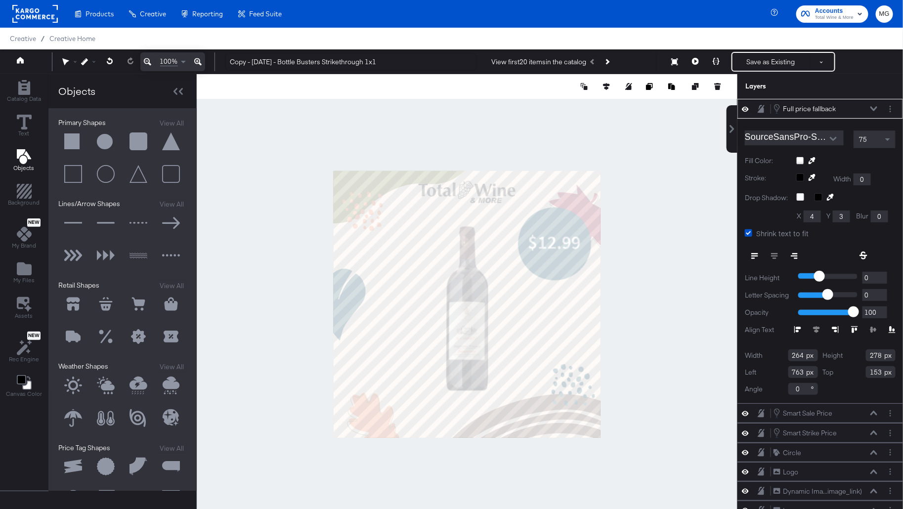
click at [874, 106] on icon at bounding box center [874, 108] width 7 height 5
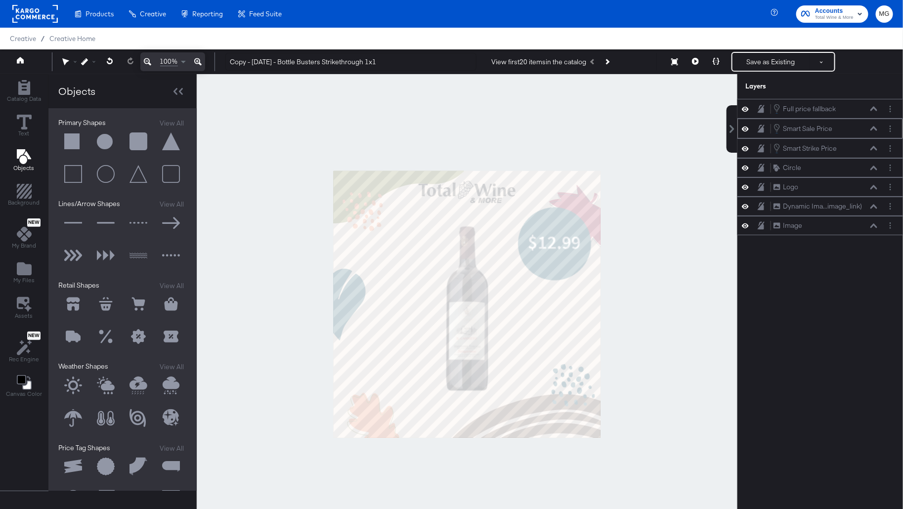
click at [876, 131] on div "Smart Sale Price Smart Sale Price" at bounding box center [825, 128] width 105 height 11
click at [874, 128] on icon at bounding box center [874, 128] width 7 height 5
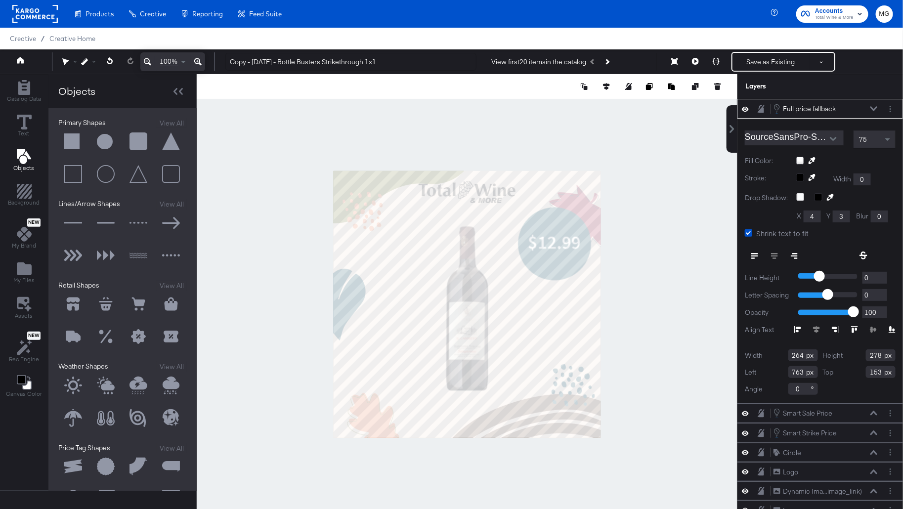
click at [874, 108] on icon at bounding box center [874, 108] width 7 height 5
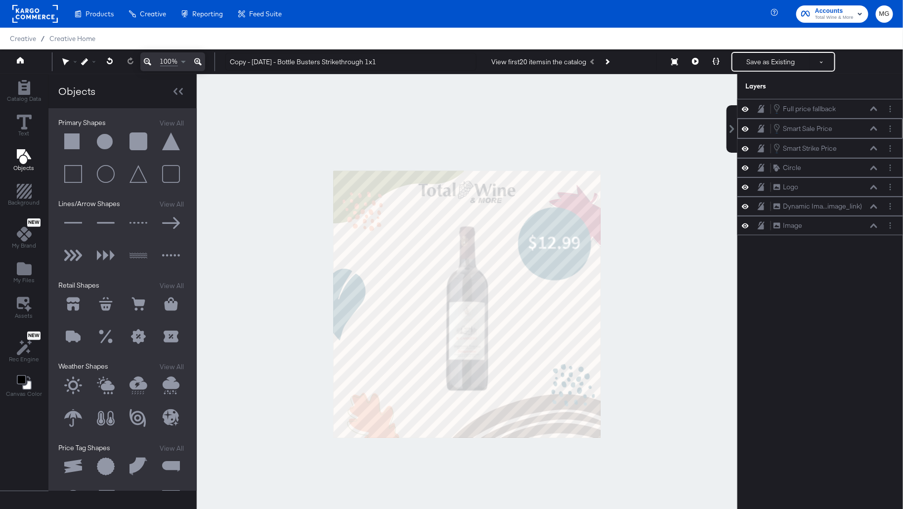
click at [876, 130] on button at bounding box center [874, 129] width 8 height 6
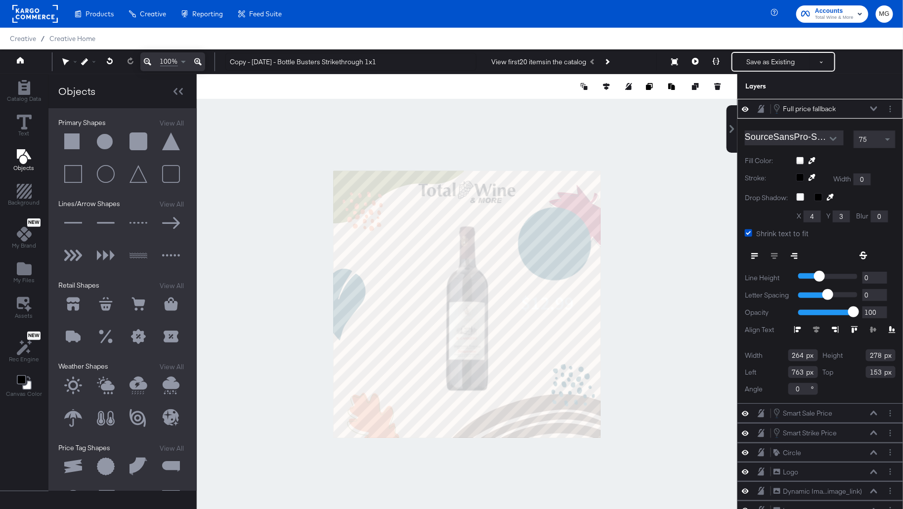
type input "739"
type input "399"
click at [874, 109] on icon at bounding box center [874, 108] width 7 height 4
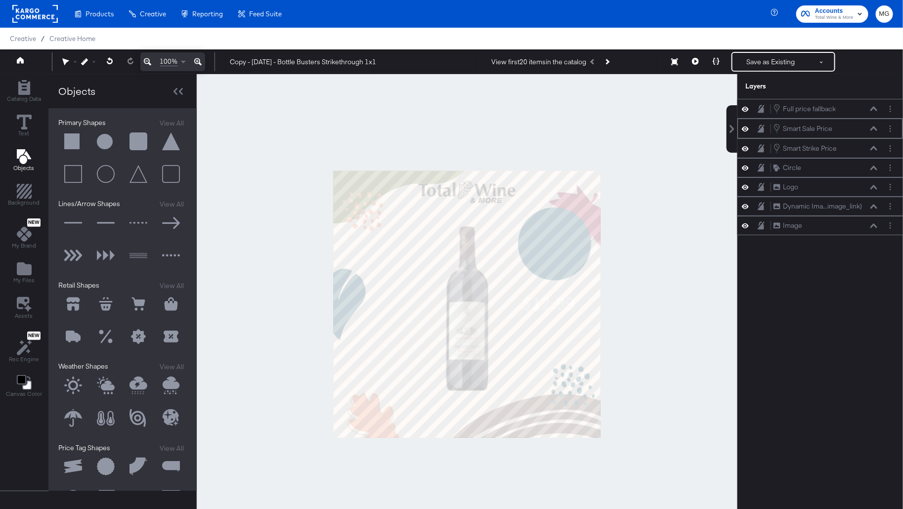
click at [875, 127] on icon at bounding box center [874, 128] width 7 height 4
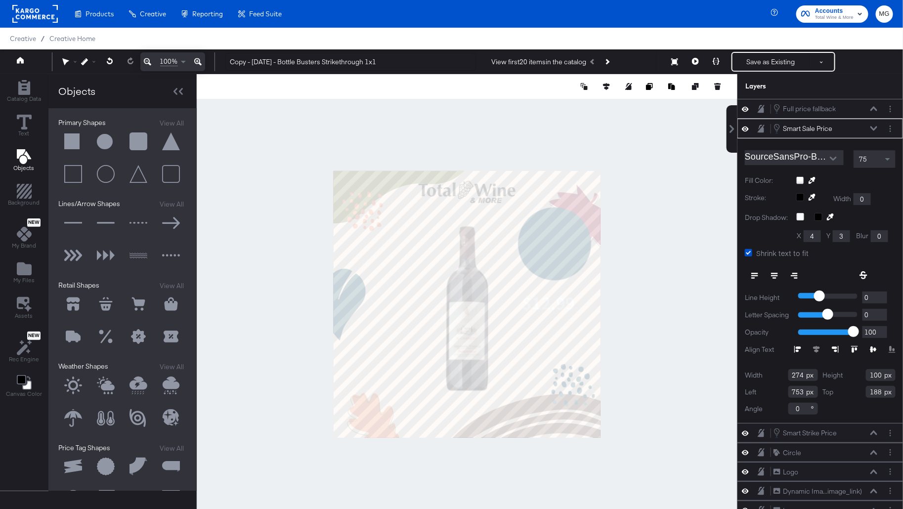
type input "206"
click at [875, 129] on icon at bounding box center [874, 128] width 7 height 4
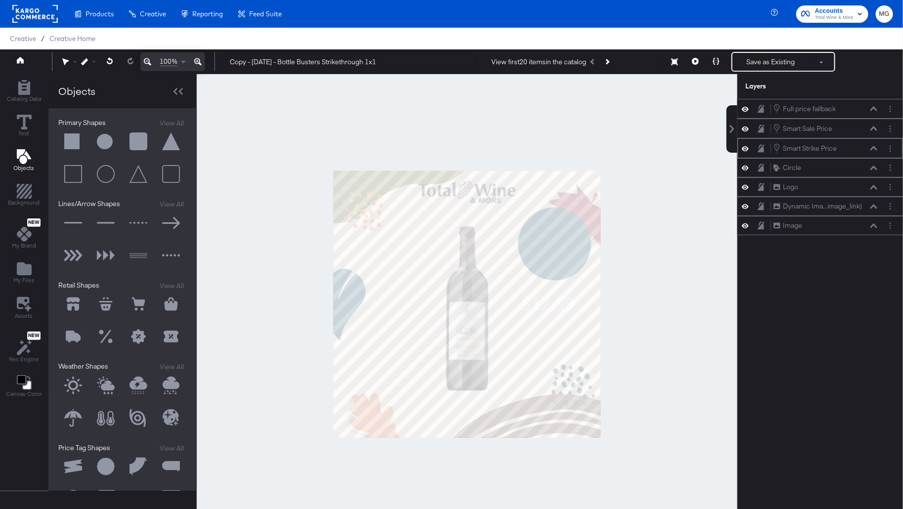
click at [876, 147] on icon at bounding box center [874, 148] width 7 height 5
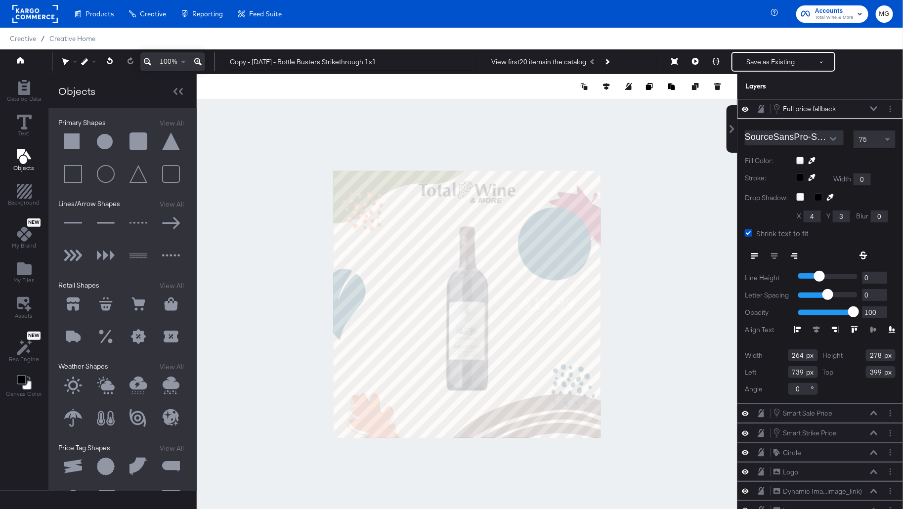
click at [872, 107] on icon at bounding box center [874, 108] width 7 height 4
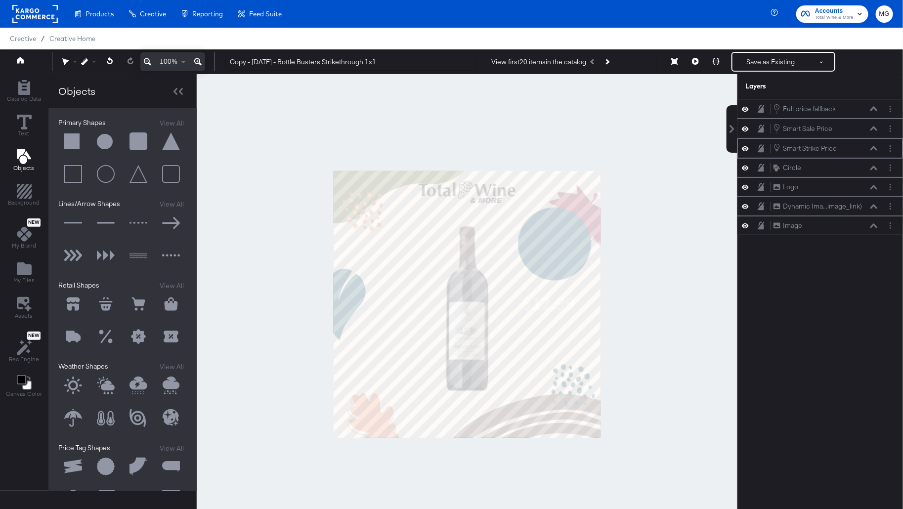
click at [878, 147] on icon at bounding box center [874, 148] width 7 height 4
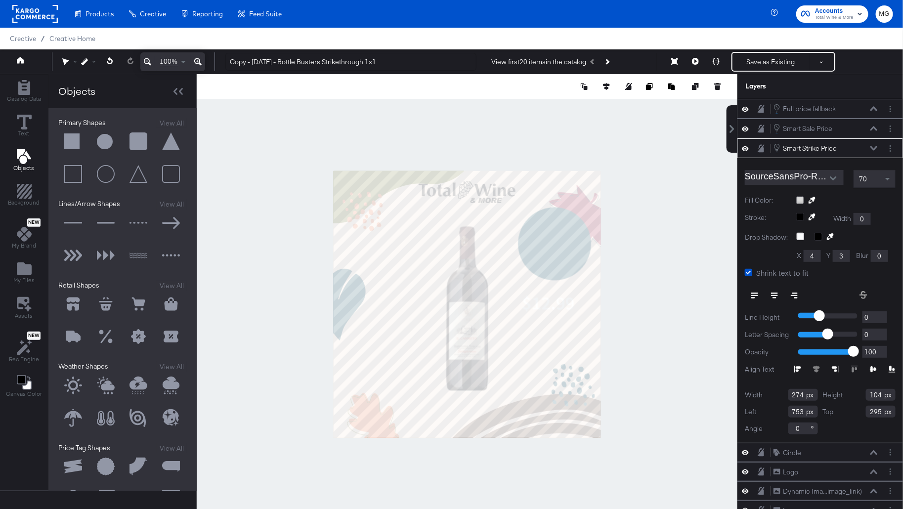
type input "306"
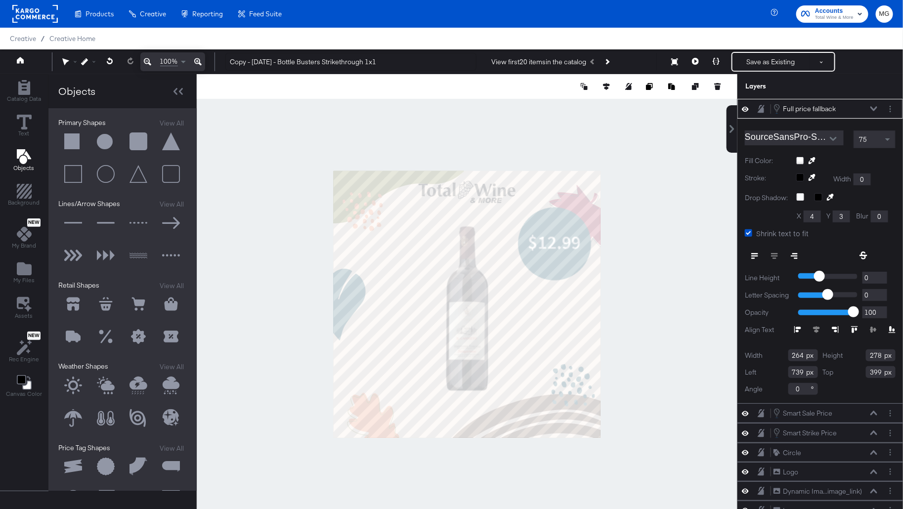
type input "763"
type input "153"
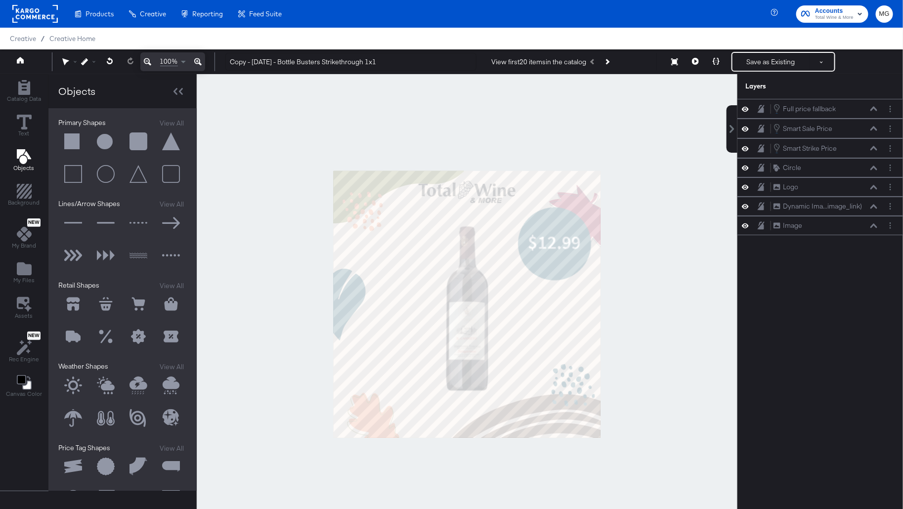
click at [676, 262] on div at bounding box center [467, 304] width 541 height 460
click at [712, 61] on button at bounding box center [716, 62] width 21 height 20
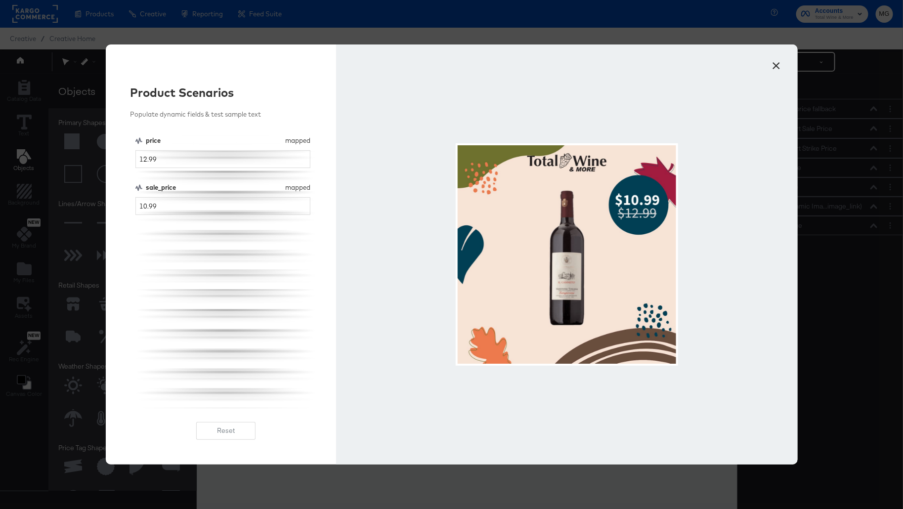
click at [781, 67] on button "×" at bounding box center [777, 63] width 18 height 18
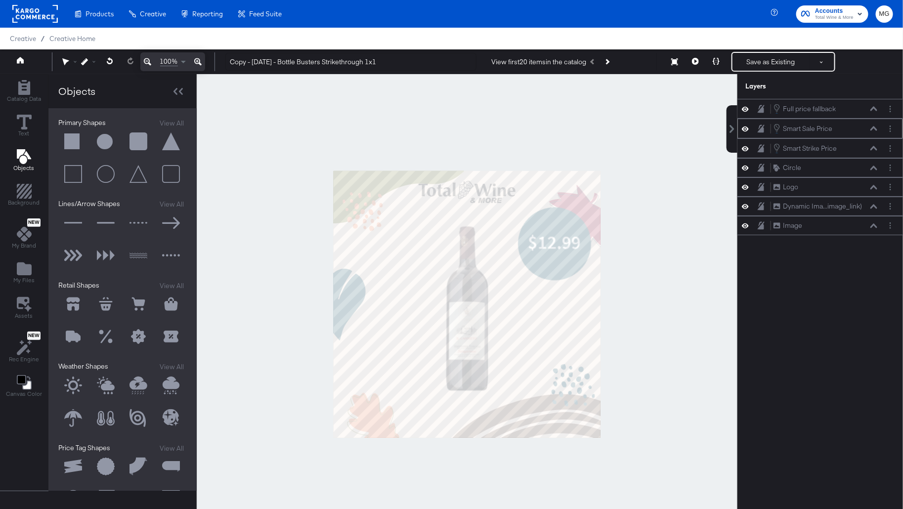
click at [875, 127] on icon at bounding box center [874, 128] width 7 height 4
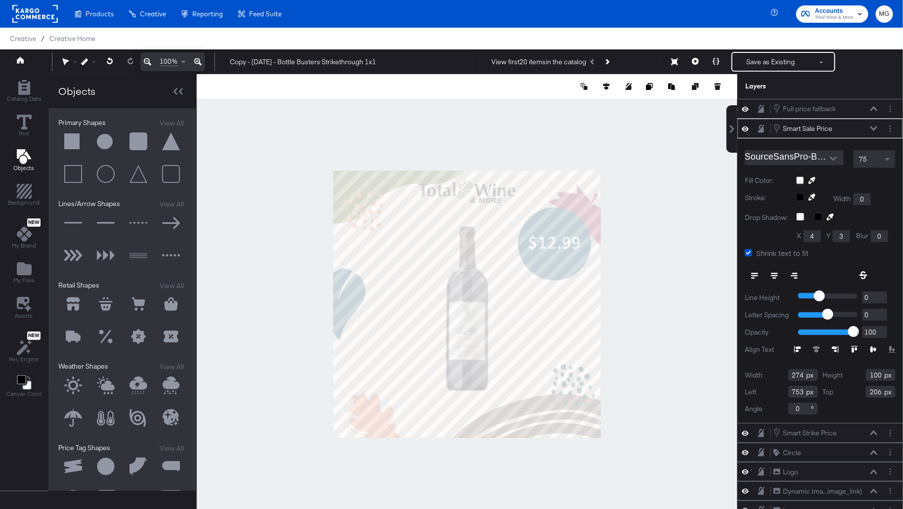
click at [877, 126] on icon at bounding box center [874, 128] width 7 height 5
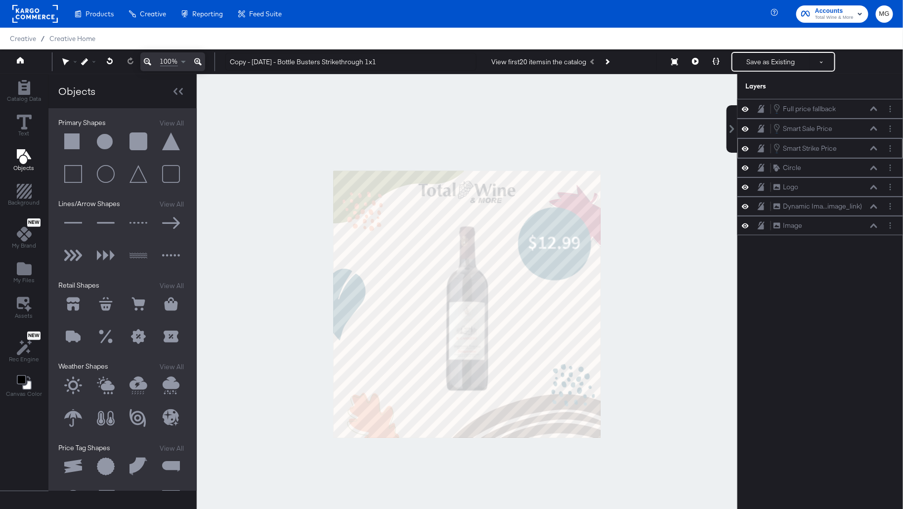
click at [877, 146] on icon at bounding box center [874, 148] width 7 height 4
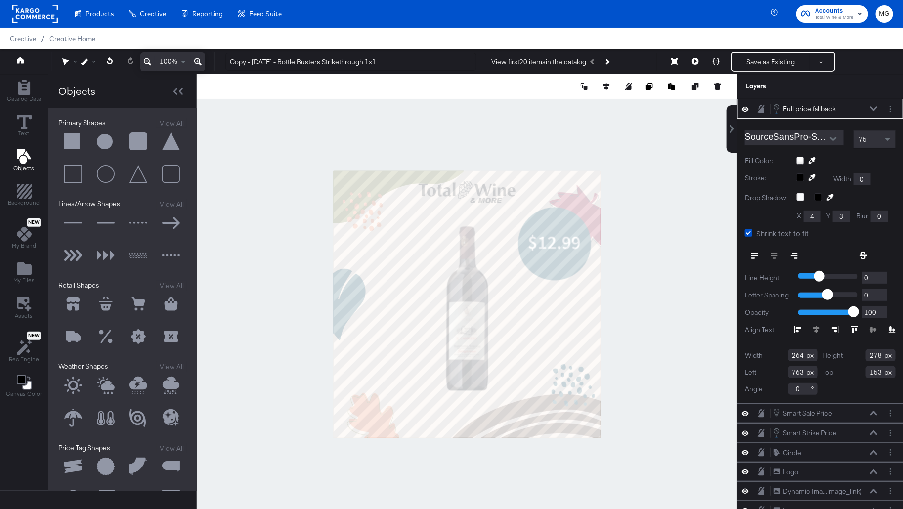
click at [873, 105] on div "Full price fallback Full price fallback" at bounding box center [825, 108] width 105 height 11
click at [875, 108] on icon at bounding box center [874, 108] width 7 height 5
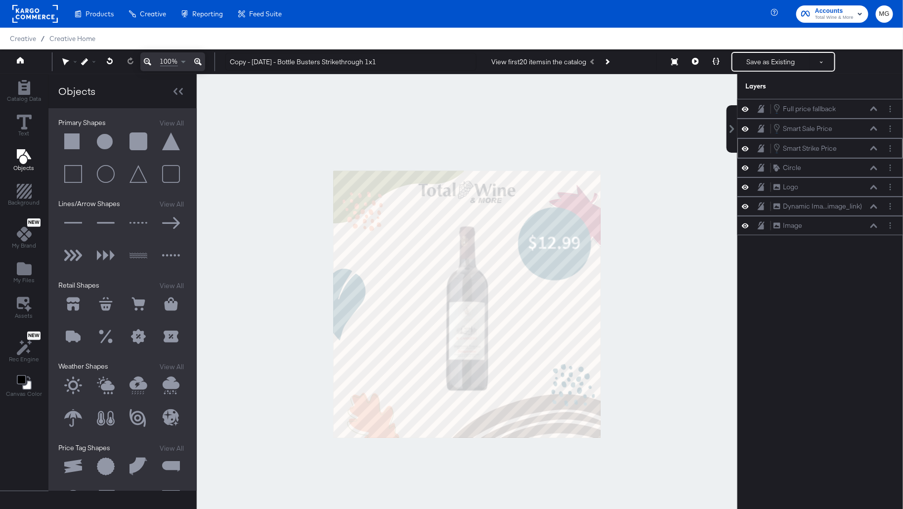
click at [877, 146] on icon at bounding box center [874, 148] width 7 height 4
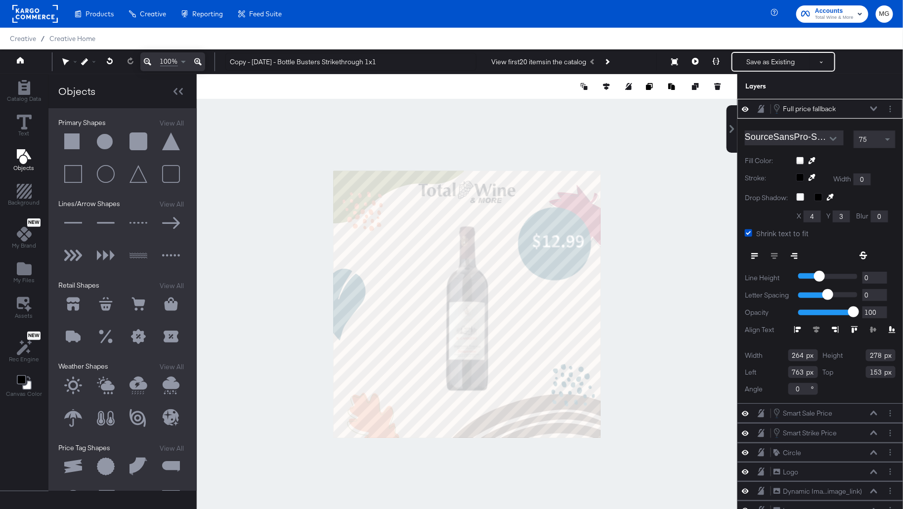
type input "481"
click at [874, 106] on icon at bounding box center [874, 108] width 7 height 5
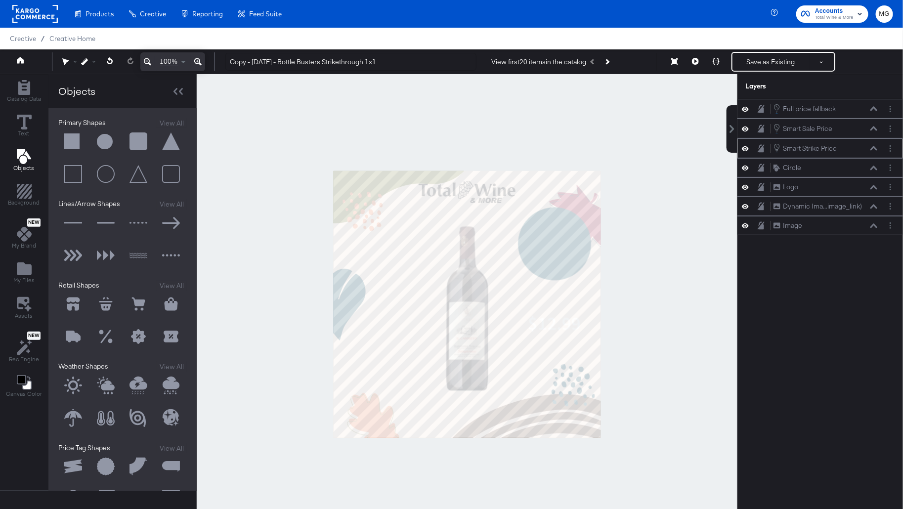
click at [876, 147] on icon at bounding box center [874, 148] width 7 height 5
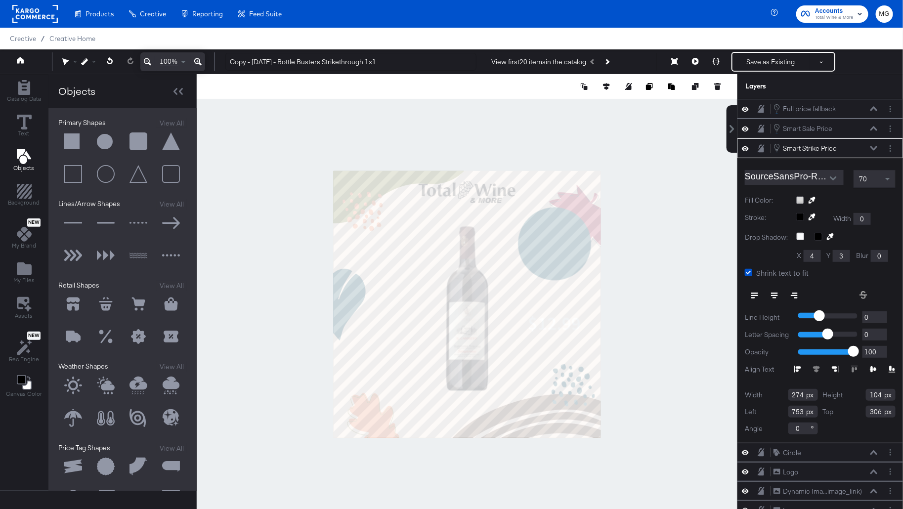
type input "316"
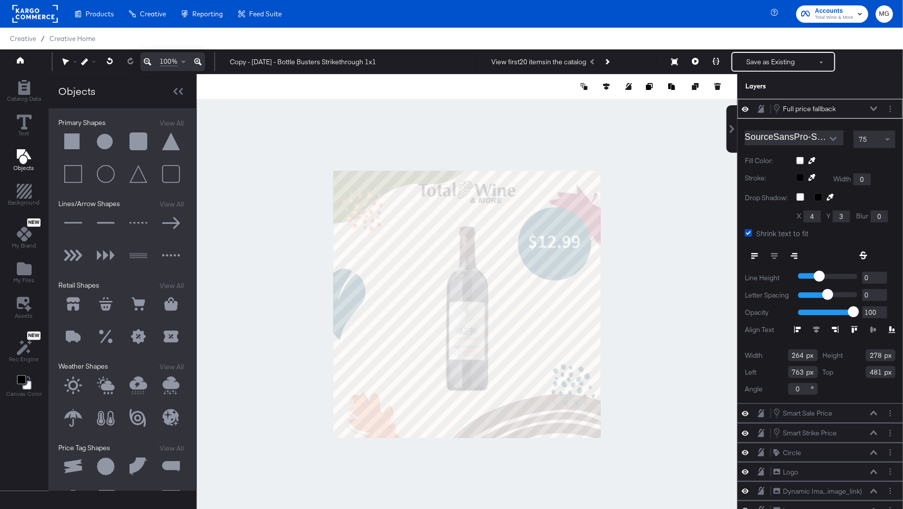
type input "149"
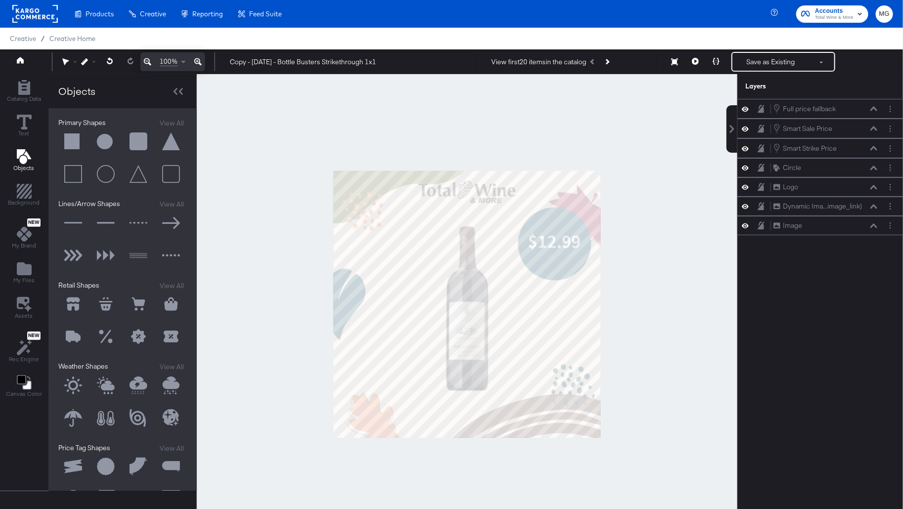
click at [653, 259] on div at bounding box center [467, 304] width 541 height 460
click at [715, 61] on icon at bounding box center [716, 61] width 7 height 7
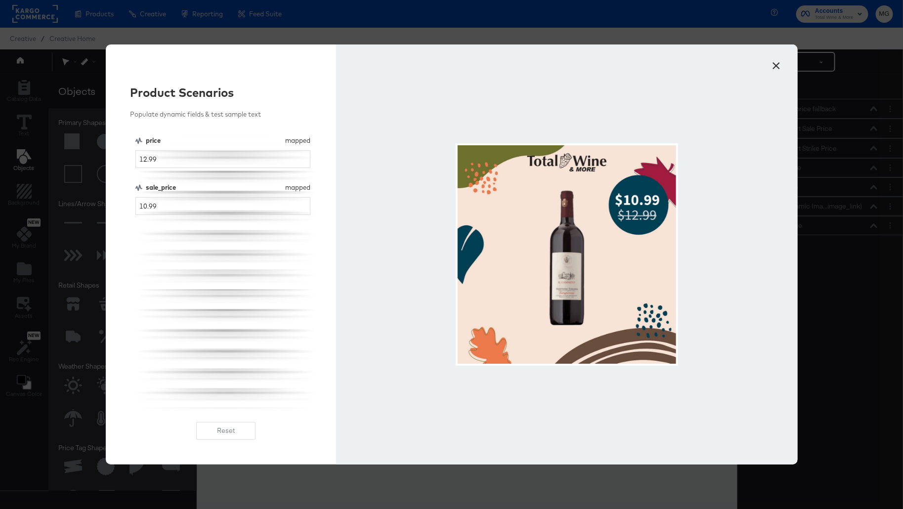
click at [779, 71] on button "×" at bounding box center [777, 63] width 18 height 18
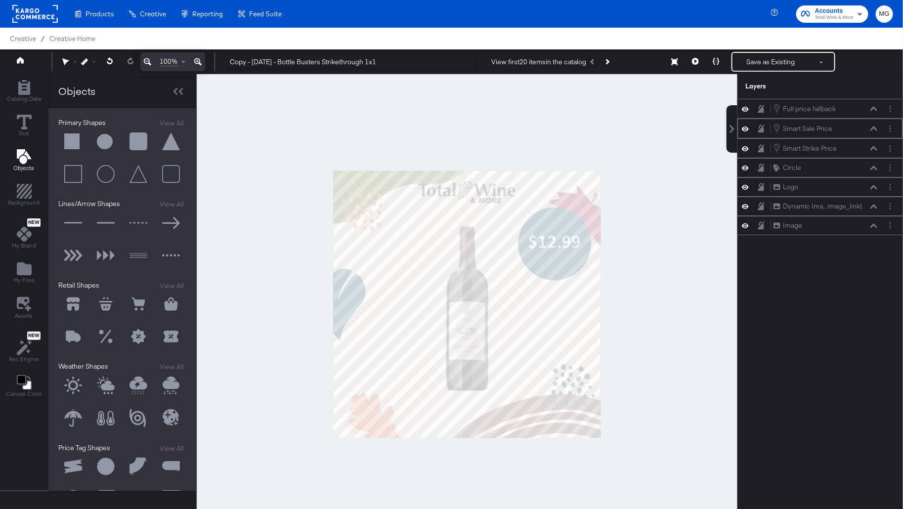
click at [877, 126] on icon at bounding box center [874, 128] width 7 height 5
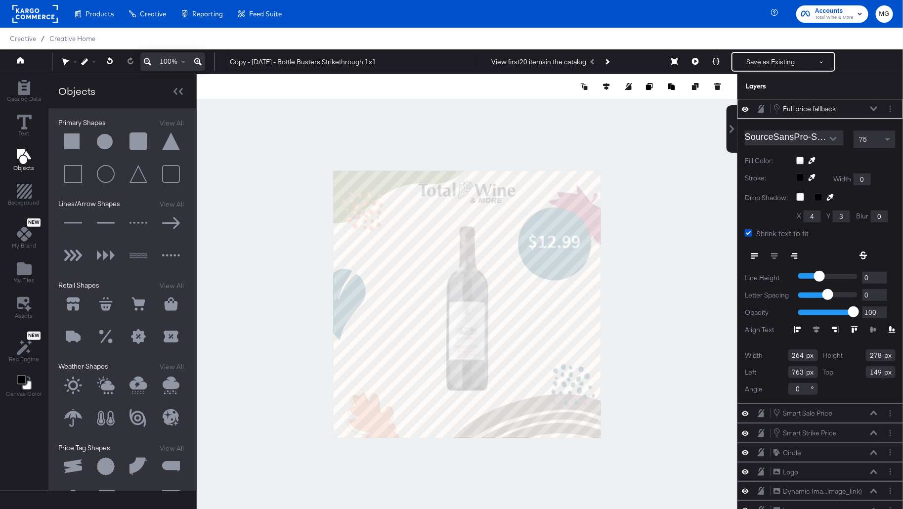
type input "509"
click at [874, 105] on div "Full price fallback Full price fallback" at bounding box center [825, 108] width 105 height 11
click at [875, 109] on icon at bounding box center [874, 108] width 7 height 4
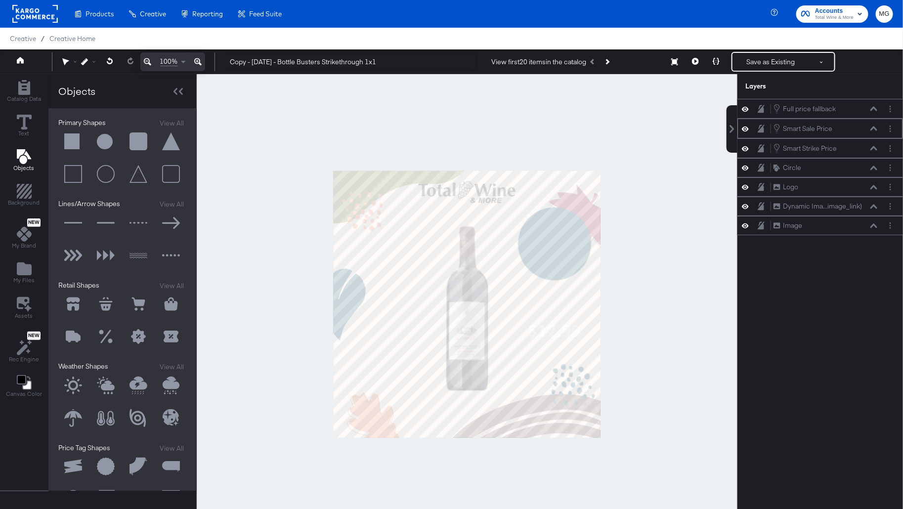
click at [876, 129] on icon at bounding box center [874, 128] width 7 height 5
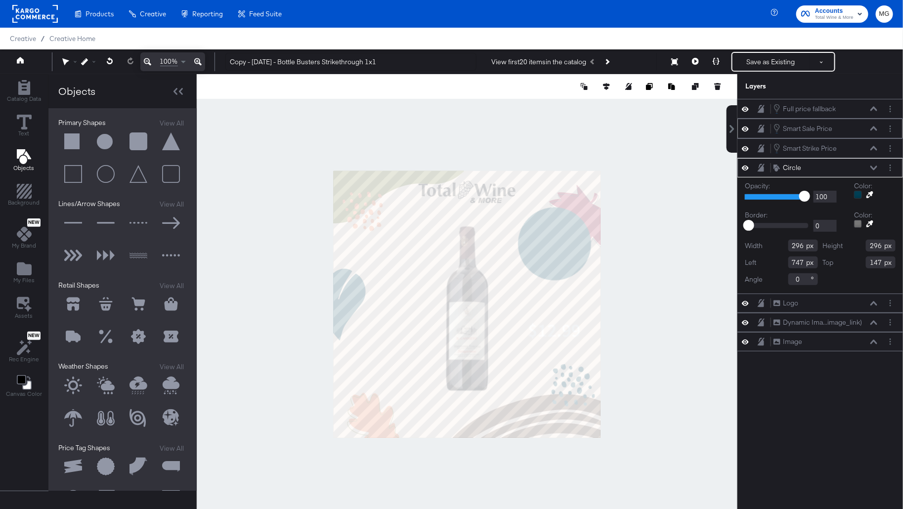
click at [859, 127] on div "Smart Sale Price Smart Sale Price" at bounding box center [825, 128] width 105 height 11
click at [872, 128] on icon at bounding box center [874, 128] width 7 height 4
click at [874, 128] on icon at bounding box center [874, 128] width 7 height 5
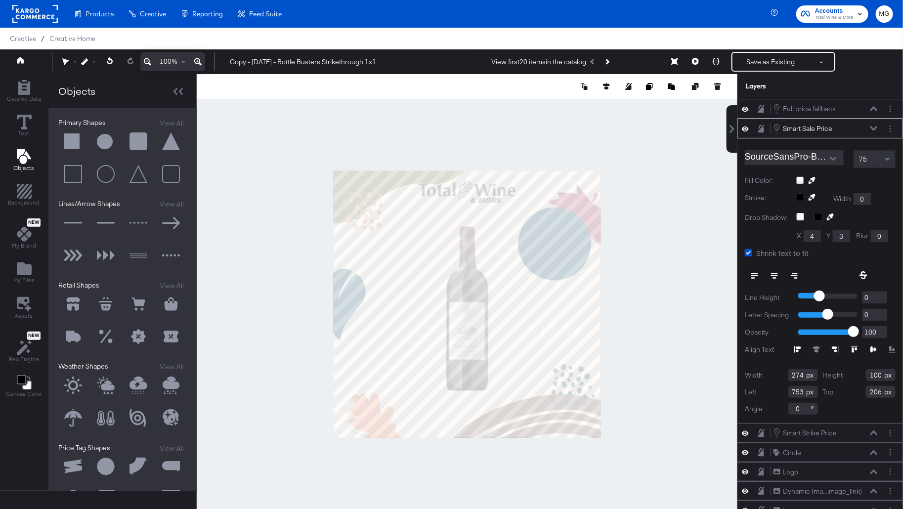
type input "186"
click at [878, 127] on icon at bounding box center [874, 128] width 7 height 5
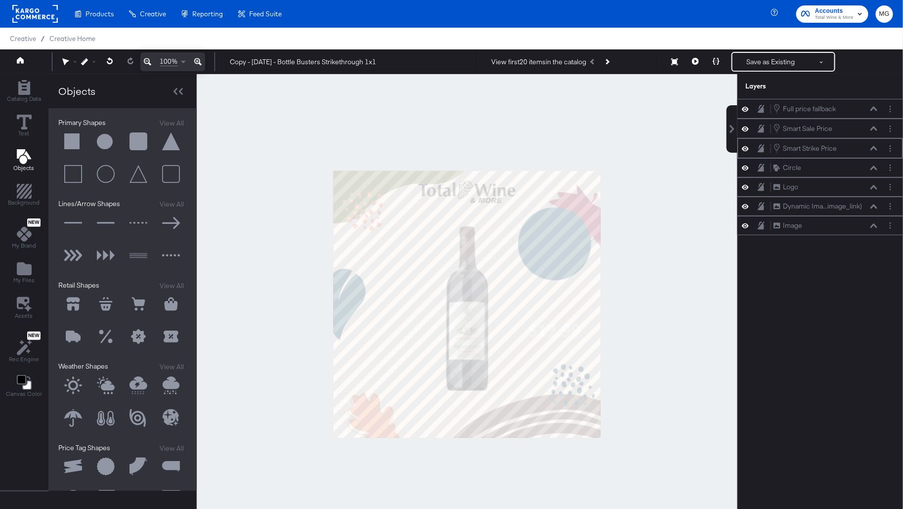
click at [876, 148] on icon at bounding box center [874, 148] width 7 height 5
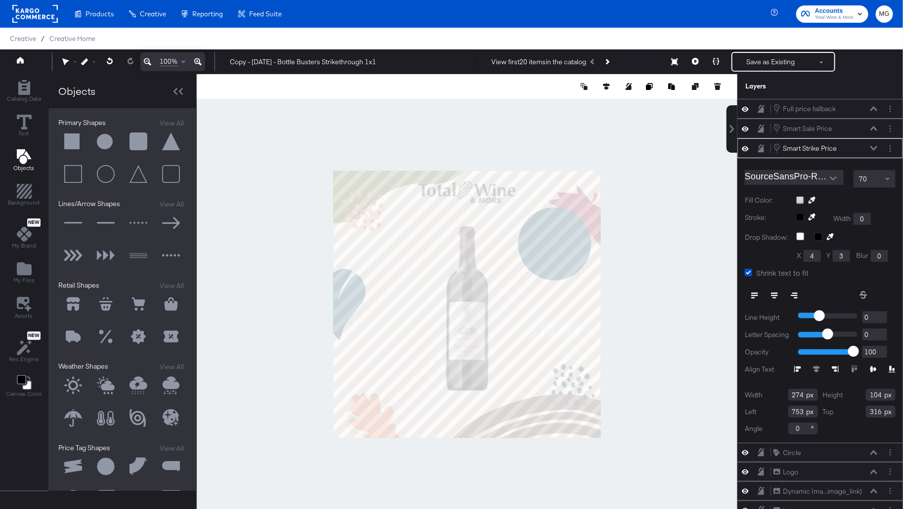
click at [646, 266] on div at bounding box center [467, 304] width 541 height 460
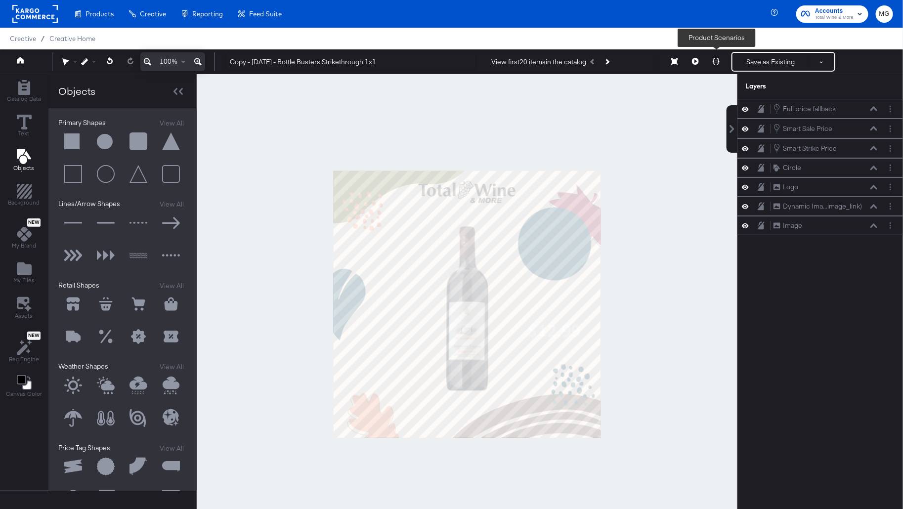
click at [716, 63] on icon at bounding box center [716, 61] width 7 height 7
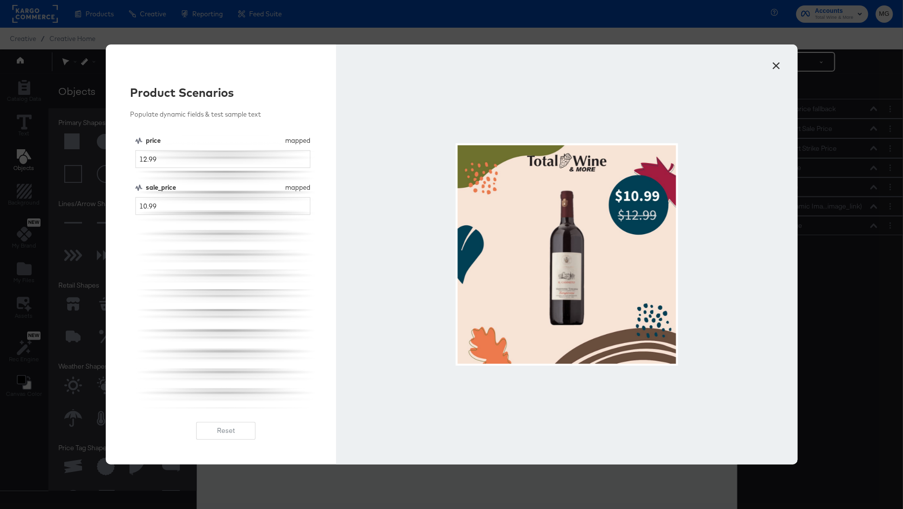
click at [778, 61] on button "×" at bounding box center [777, 63] width 18 height 18
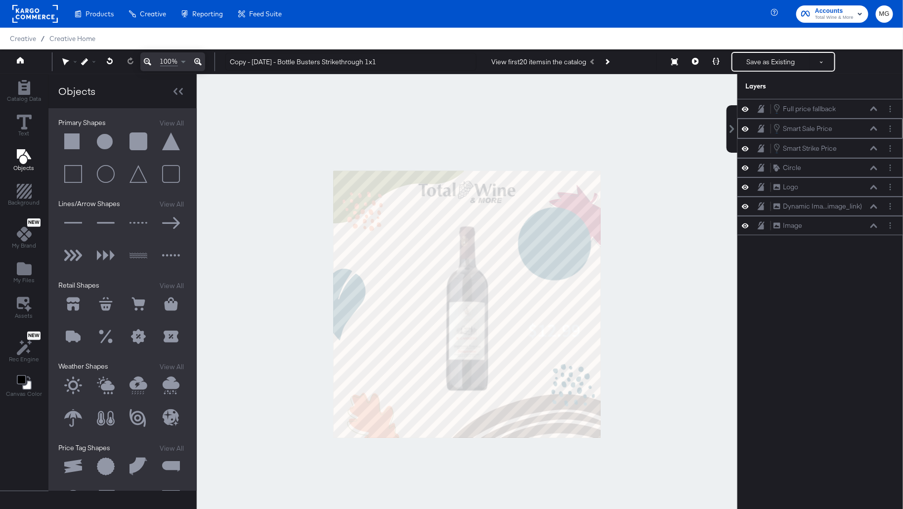
click at [875, 126] on icon at bounding box center [874, 128] width 7 height 4
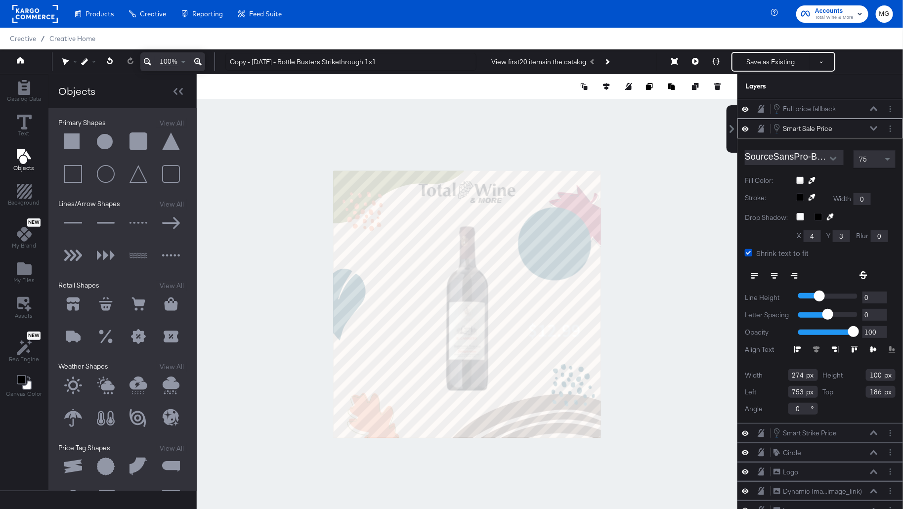
type input "192"
click at [714, 63] on icon at bounding box center [716, 61] width 7 height 7
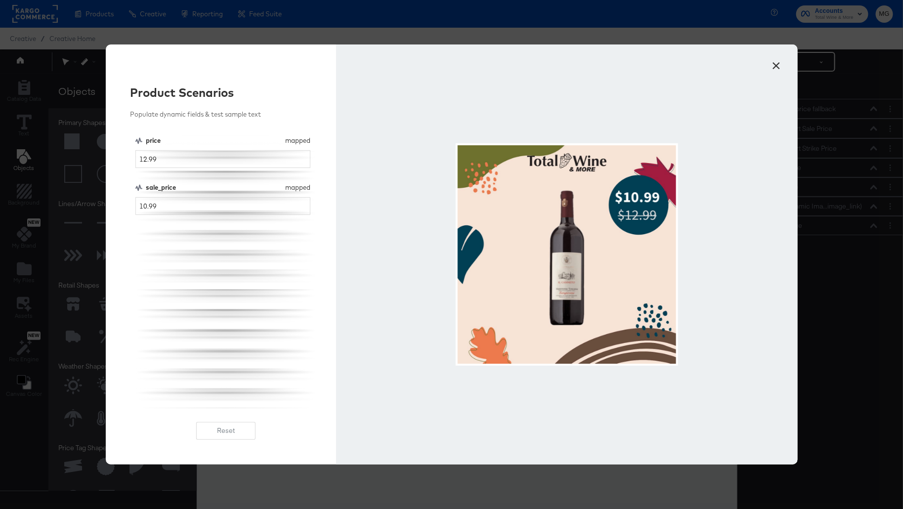
click at [774, 63] on button "×" at bounding box center [777, 63] width 18 height 18
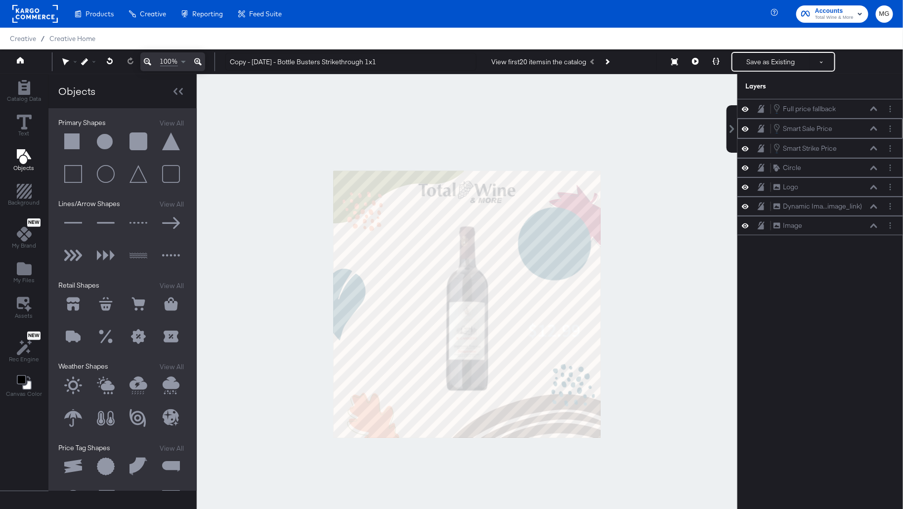
click at [876, 129] on icon at bounding box center [874, 128] width 7 height 5
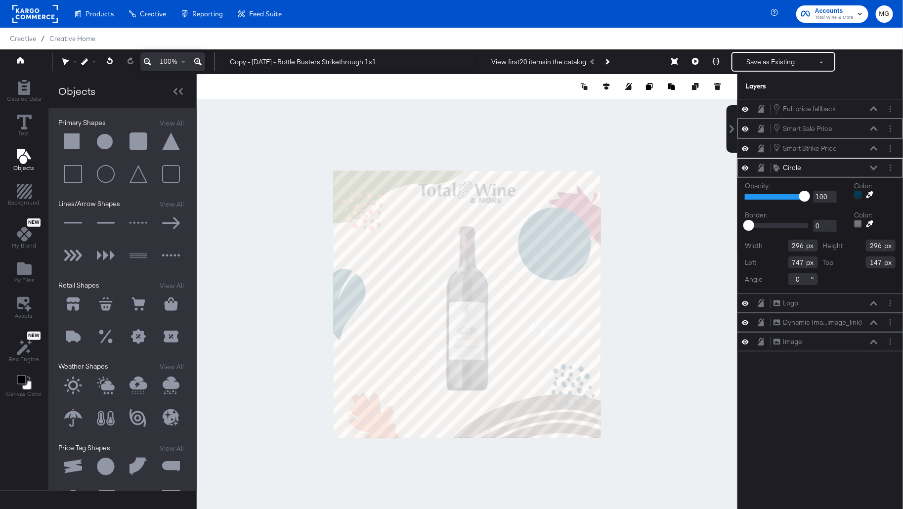
click at [874, 127] on icon at bounding box center [874, 128] width 7 height 4
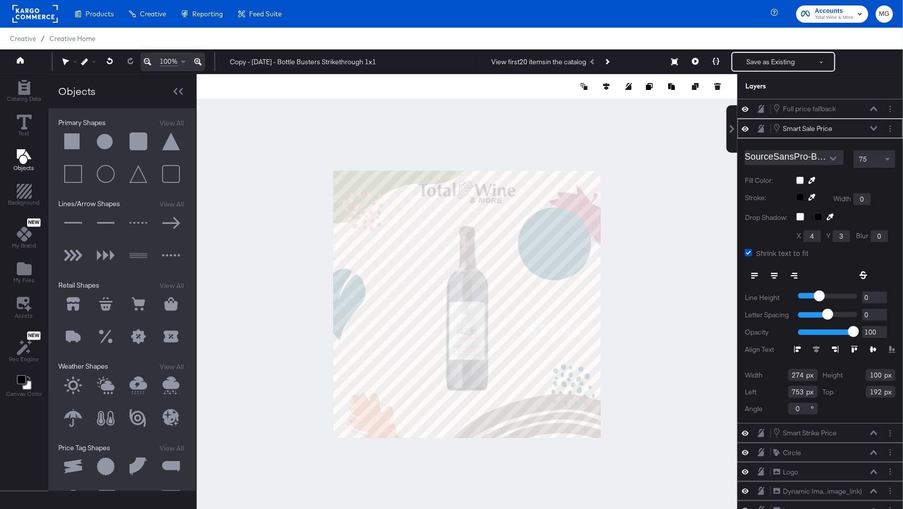
type input "196"
click at [875, 124] on div "Smart Sale Price Smart Sale Price" at bounding box center [825, 128] width 105 height 11
click at [873, 126] on icon at bounding box center [874, 128] width 7 height 5
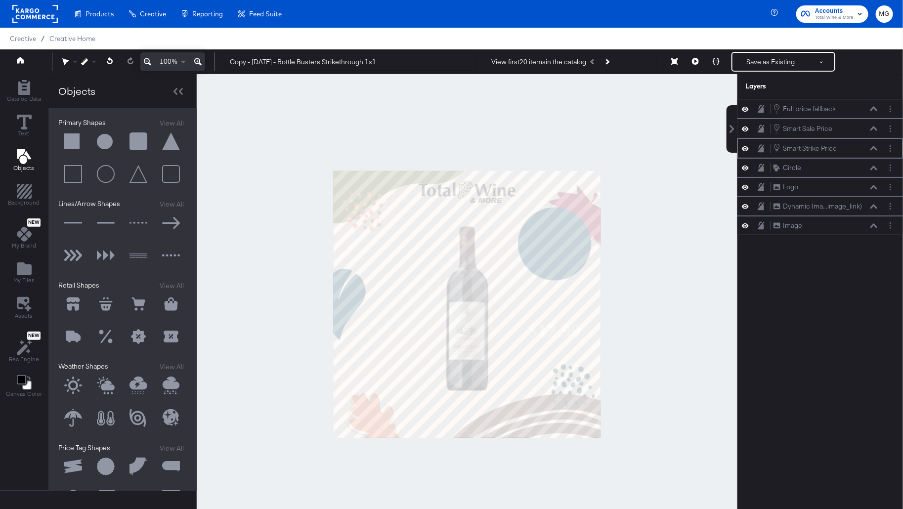
click at [876, 147] on icon at bounding box center [874, 148] width 7 height 4
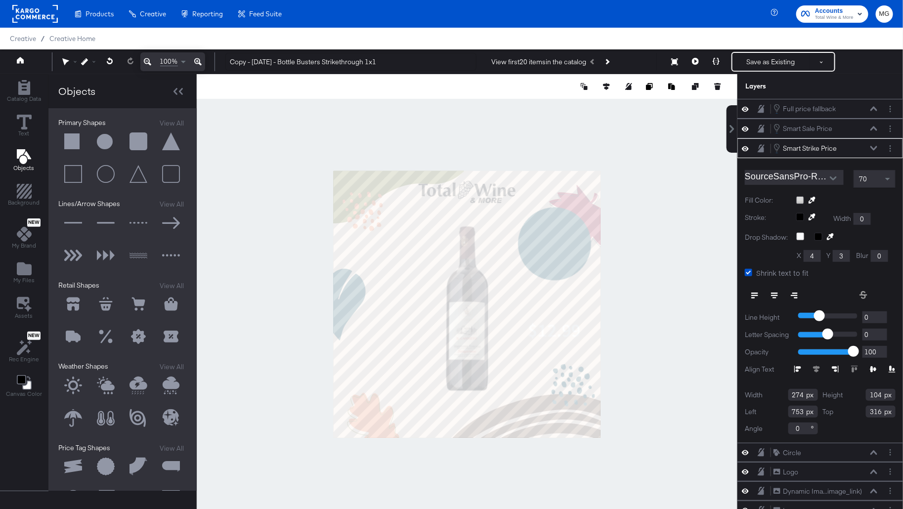
type input "310"
click at [718, 63] on icon at bounding box center [716, 61] width 7 height 7
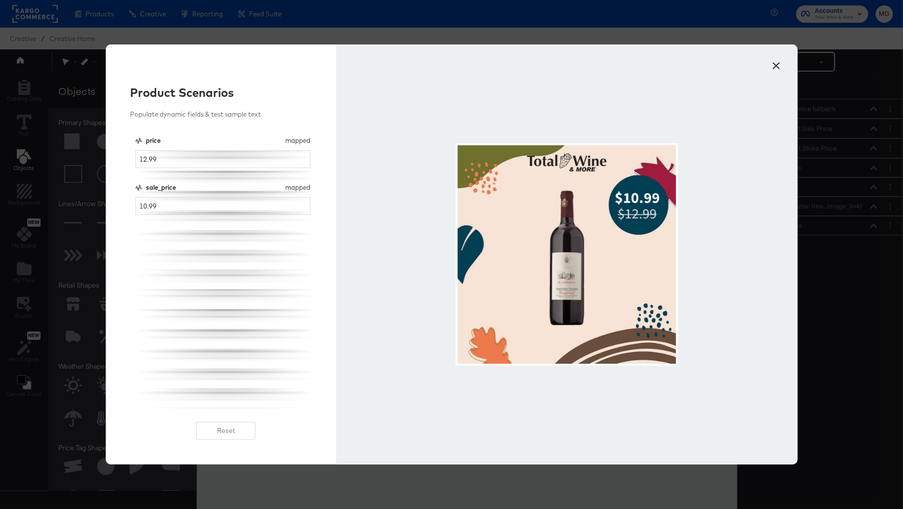
click at [778, 58] on button "×" at bounding box center [777, 63] width 18 height 18
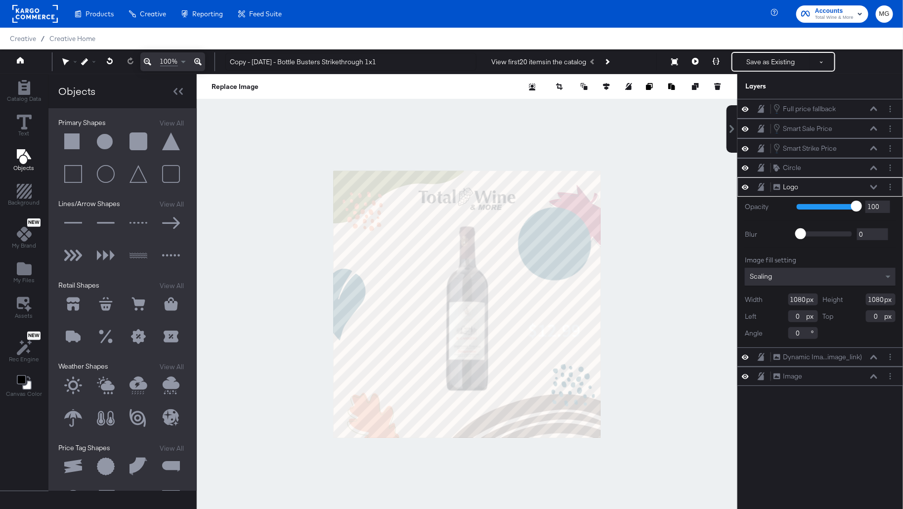
type input "32"
click at [672, 260] on div at bounding box center [467, 304] width 541 height 460
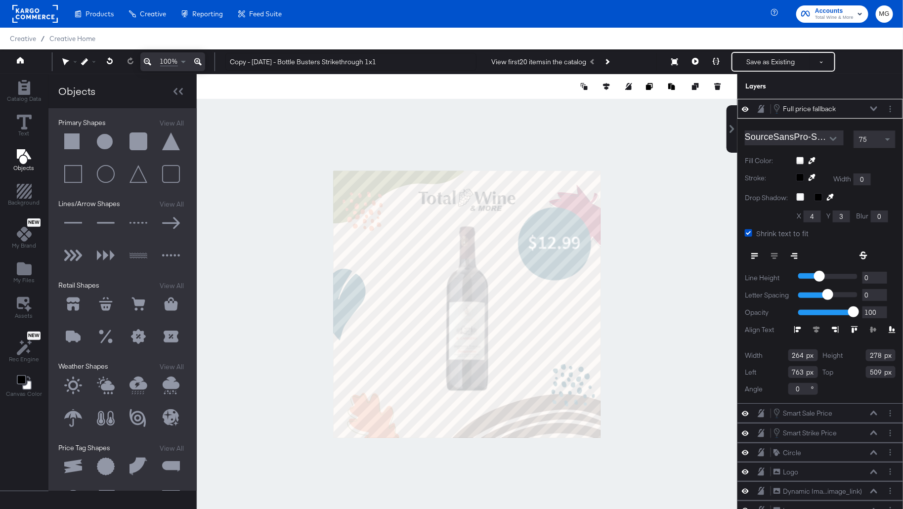
type input "153"
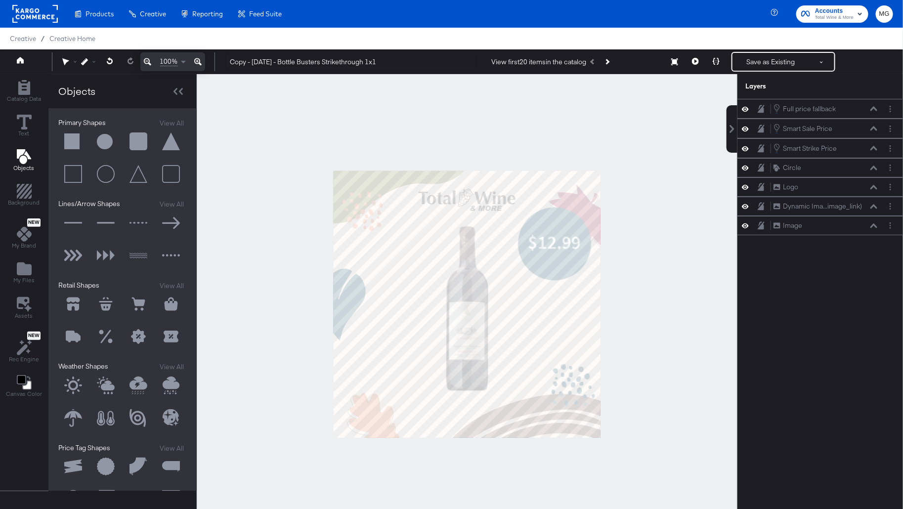
click at [629, 289] on div at bounding box center [467, 304] width 541 height 460
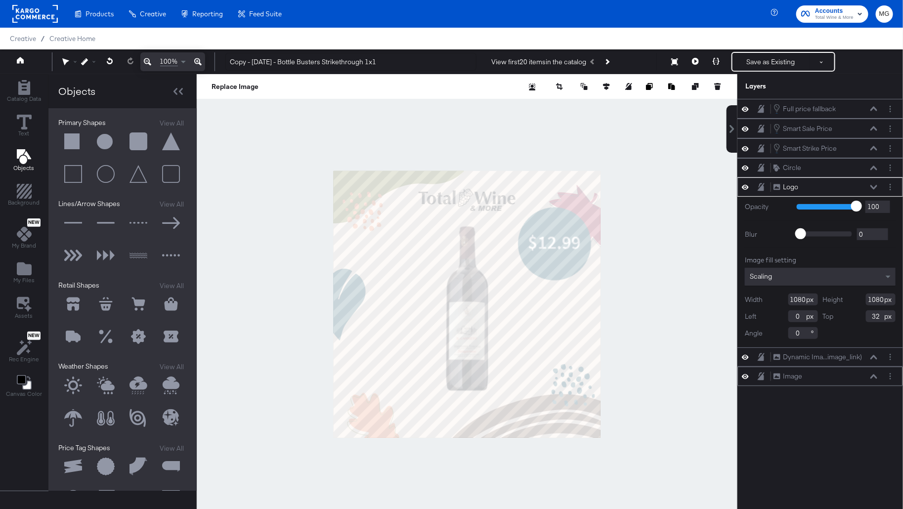
click at [831, 371] on div "Image Image" at bounding box center [825, 376] width 105 height 10
click at [876, 374] on icon at bounding box center [874, 376] width 7 height 4
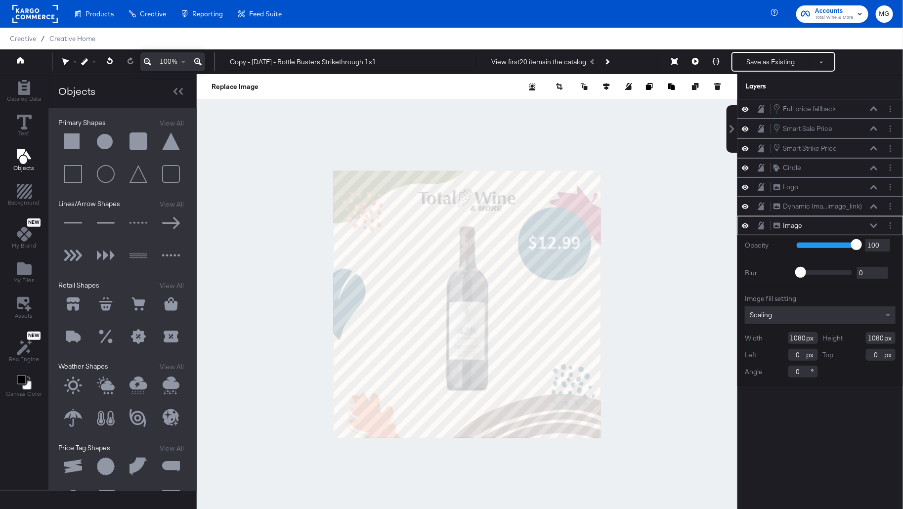
click at [788, 307] on div "Scaling" at bounding box center [820, 316] width 151 height 18
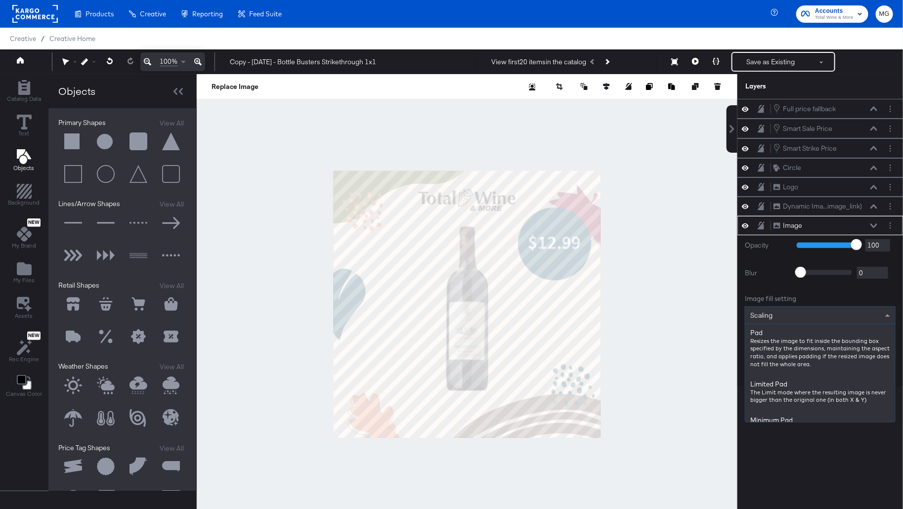
scroll to position [243, 0]
click at [873, 283] on div "Opacity 1 100 100 Blur 0 2000 0 Image fill setting Scaling Pad Resizes the imag…" at bounding box center [821, 310] width 166 height 151
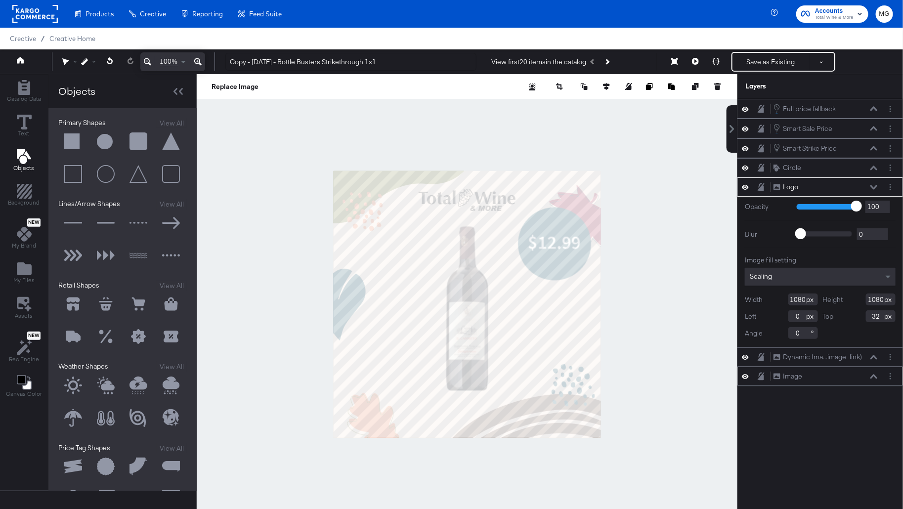
click at [872, 374] on icon at bounding box center [874, 376] width 7 height 5
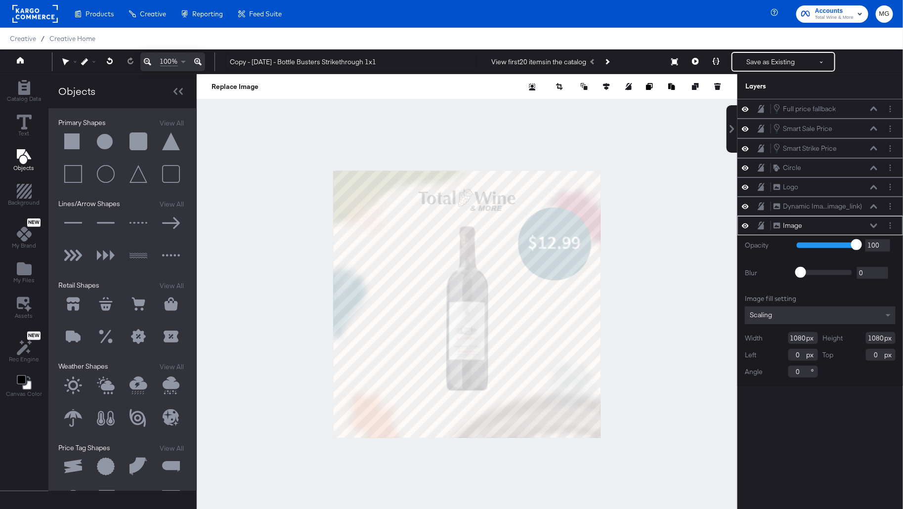
click at [603, 172] on div at bounding box center [467, 304] width 541 height 460
click at [834, 312] on div "Scaling" at bounding box center [820, 316] width 151 height 18
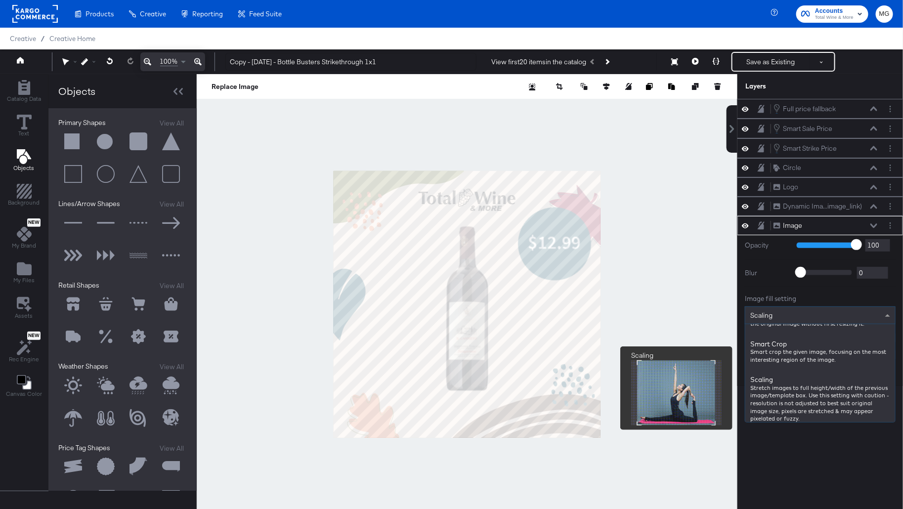
drag, startPoint x: 807, startPoint y: 399, endPoint x: 757, endPoint y: 413, distance: 52.4
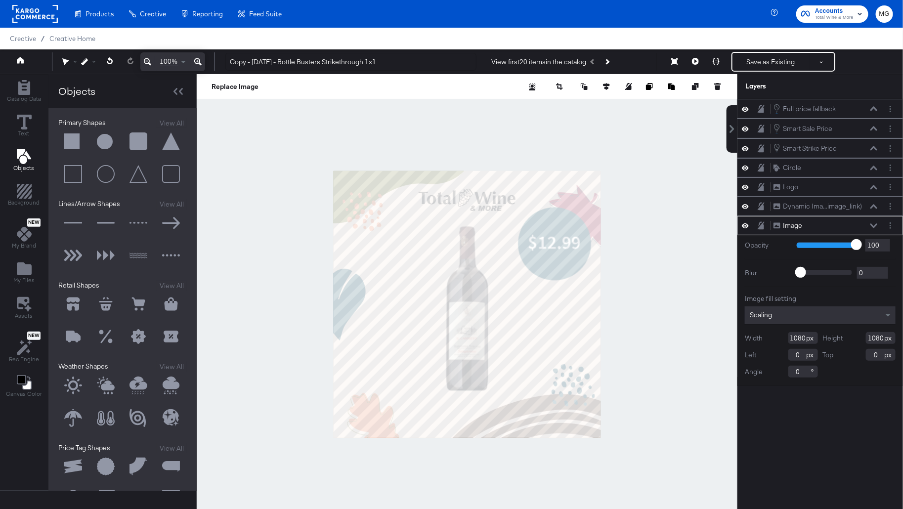
click at [787, 446] on div "Full price fallback Full price fallback Smart Sale Price Smart Sale Price Smart…" at bounding box center [821, 309] width 166 height 420
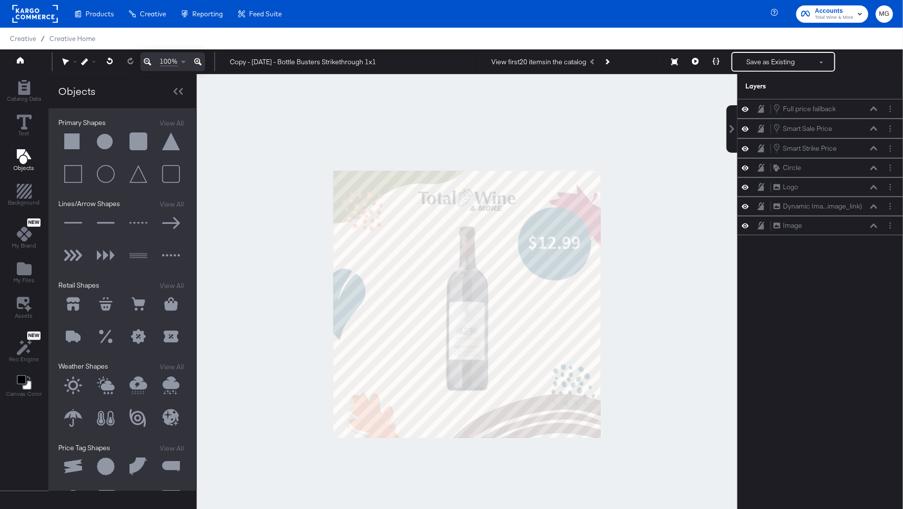
click at [660, 320] on div at bounding box center [467, 304] width 541 height 460
click at [891, 225] on circle "Layer Options" at bounding box center [890, 225] width 1 height 1
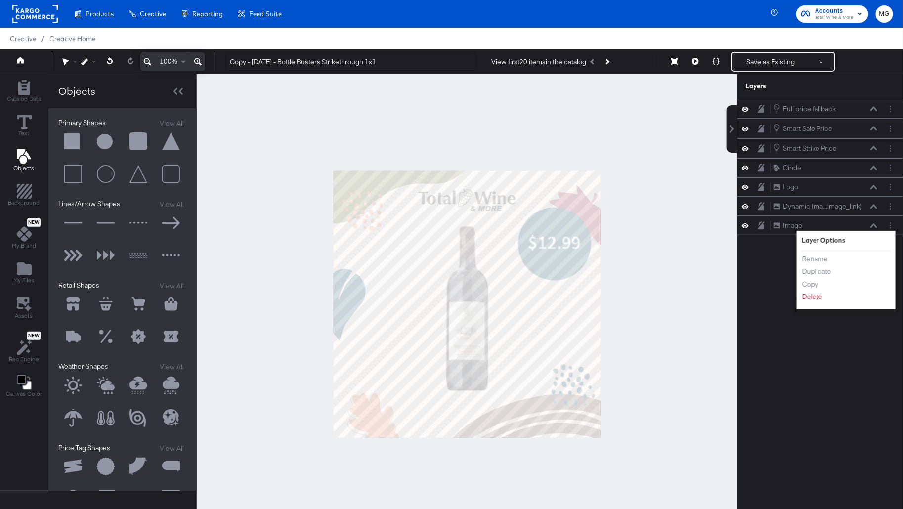
click at [697, 271] on div at bounding box center [467, 304] width 541 height 460
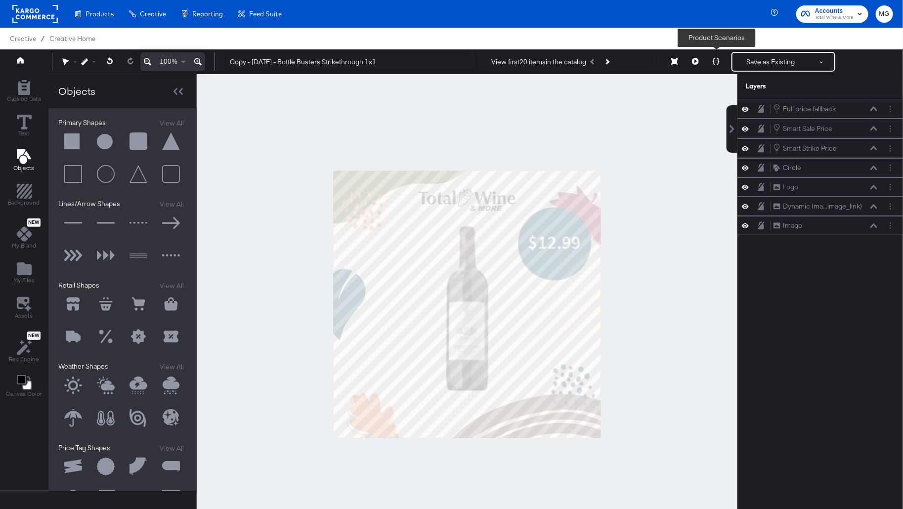
click at [715, 61] on icon at bounding box center [716, 61] width 7 height 7
